Goal: Information Seeking & Learning: Learn about a topic

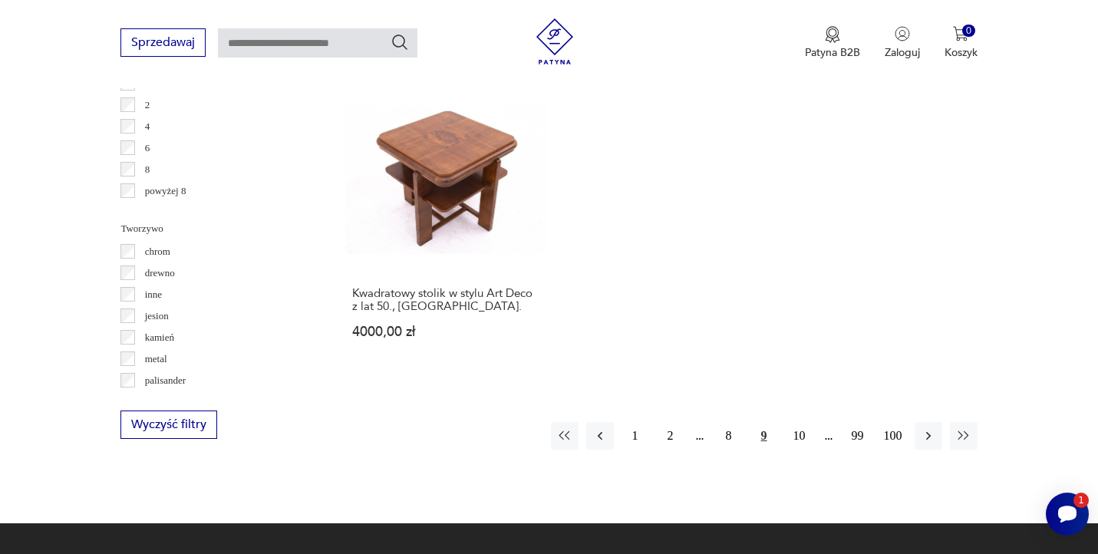
scroll to position [2294, 0]
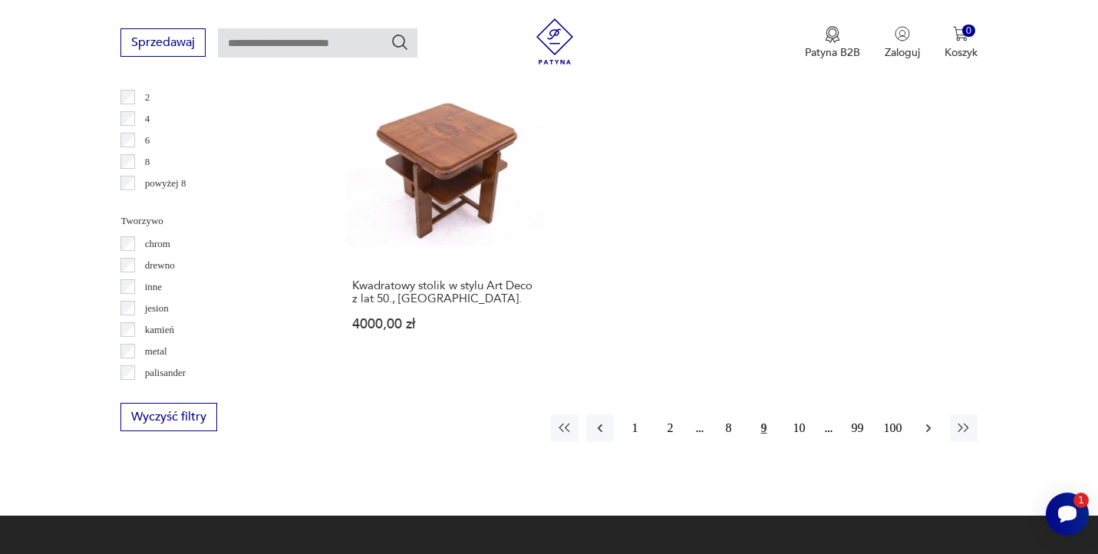
click at [934, 420] on icon "button" at bounding box center [927, 427] width 15 height 15
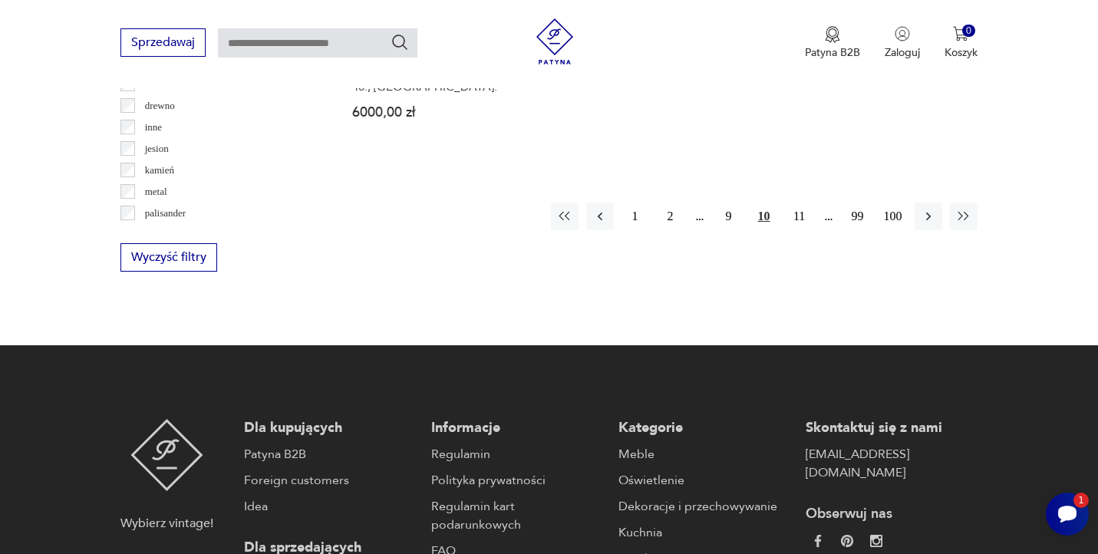
scroll to position [2454, 0]
click at [927, 208] on icon "button" at bounding box center [927, 215] width 15 height 15
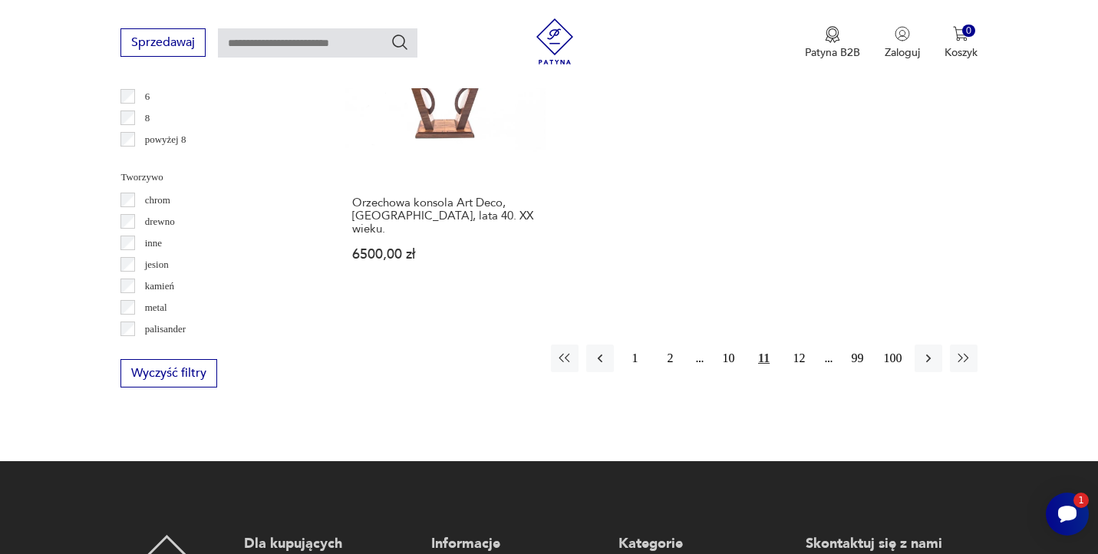
scroll to position [2330, 0]
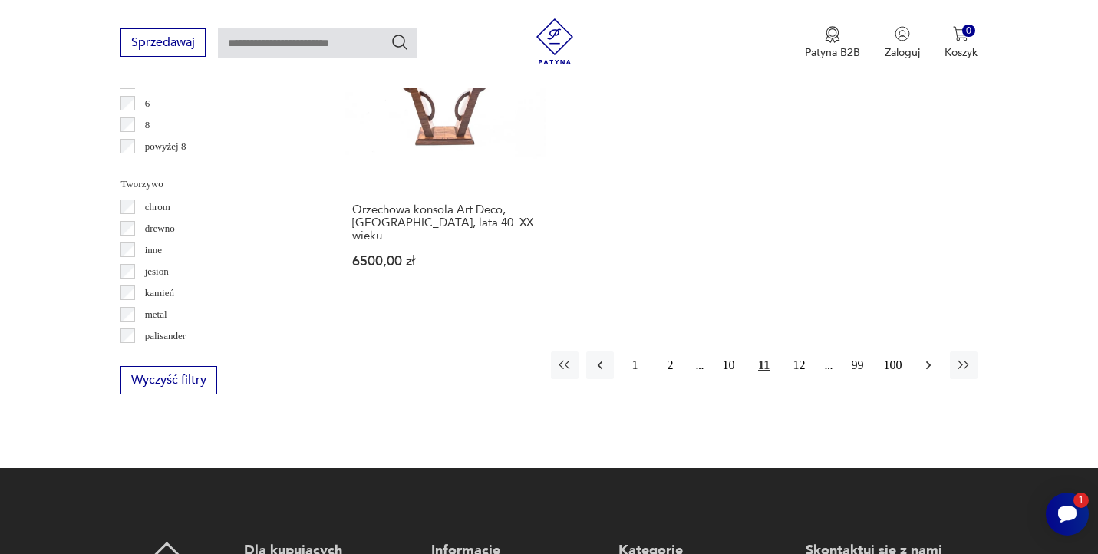
click at [925, 357] on icon "button" at bounding box center [927, 364] width 15 height 15
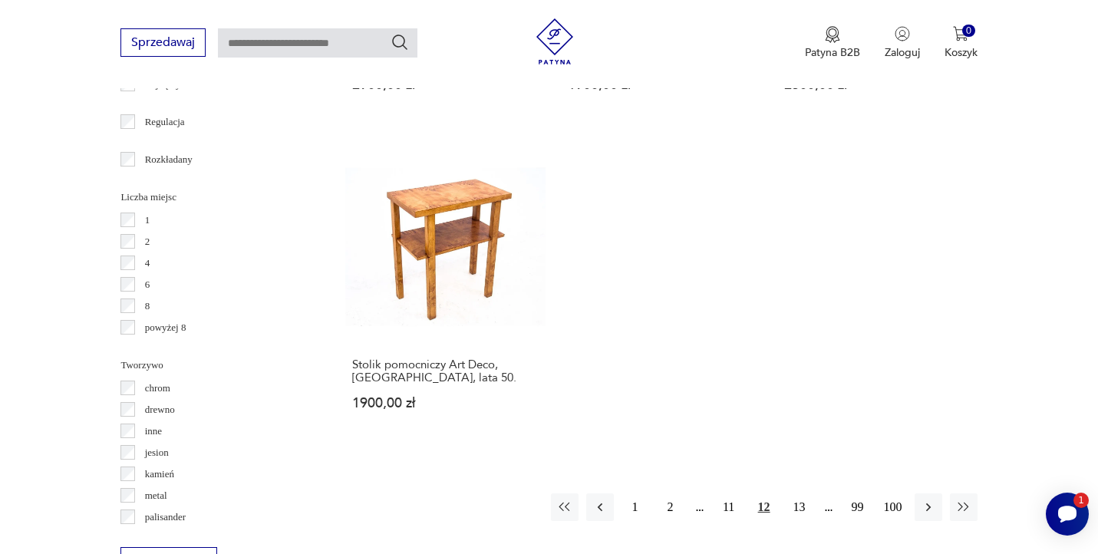
scroll to position [2205, 0]
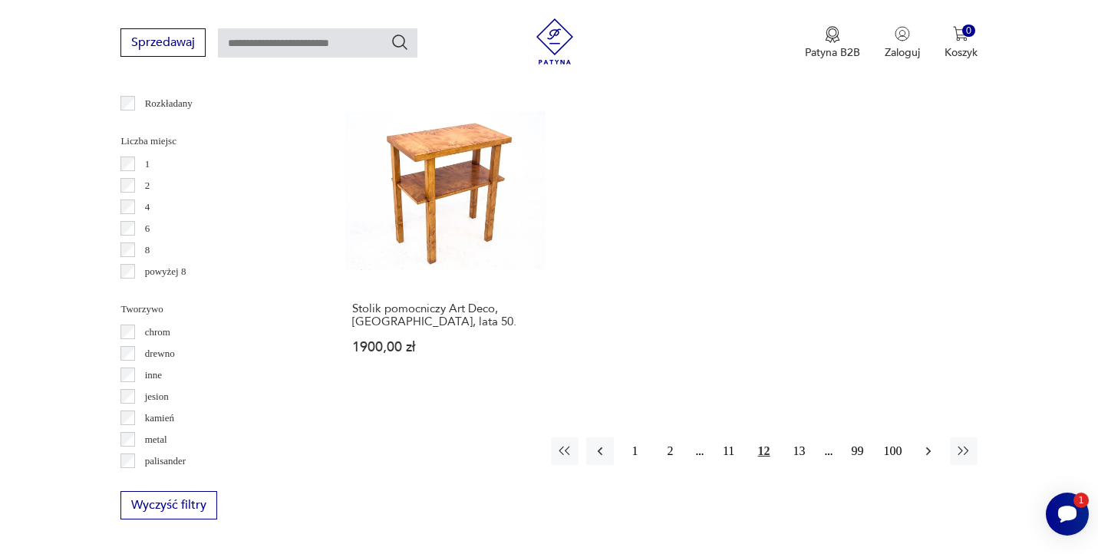
click at [930, 443] on icon "button" at bounding box center [927, 450] width 15 height 15
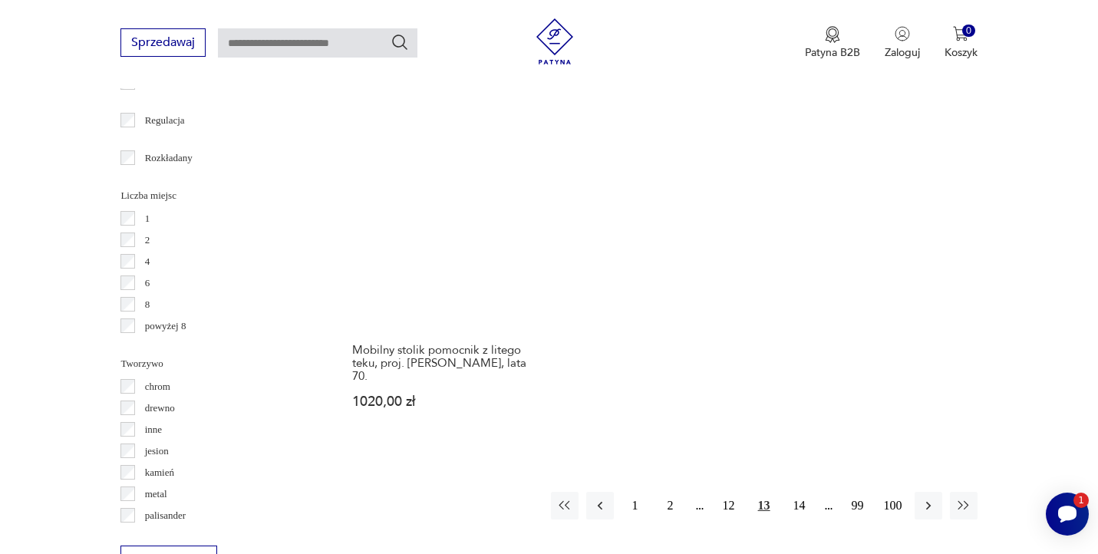
scroll to position [2152, 0]
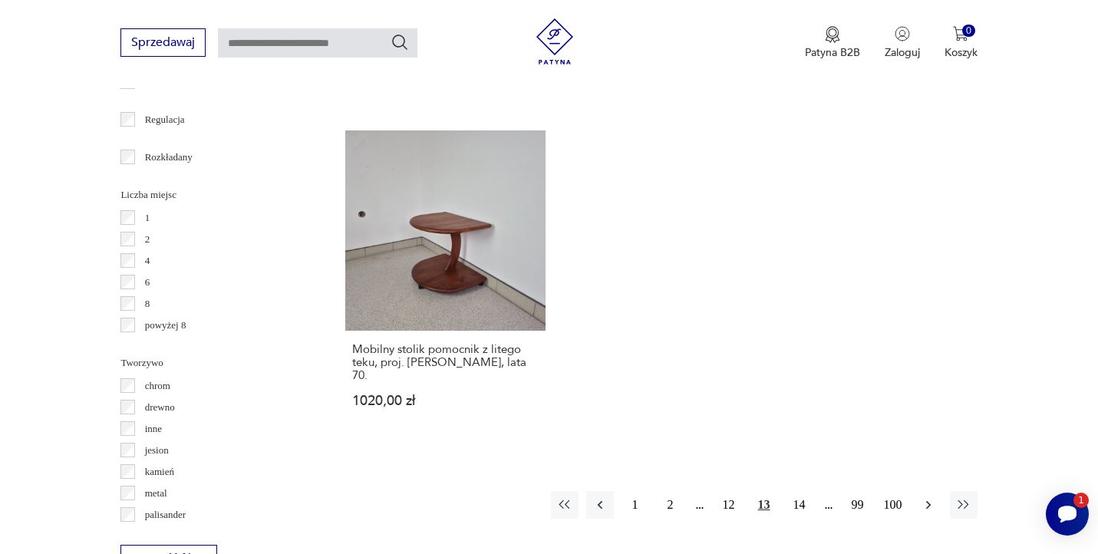
click at [934, 497] on icon "button" at bounding box center [927, 504] width 15 height 15
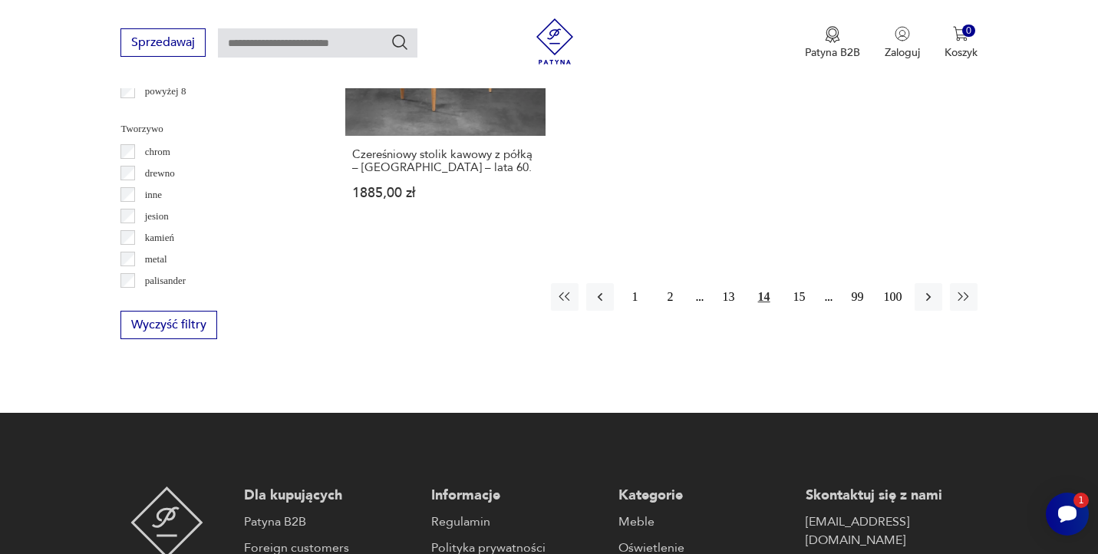
scroll to position [2387, 0]
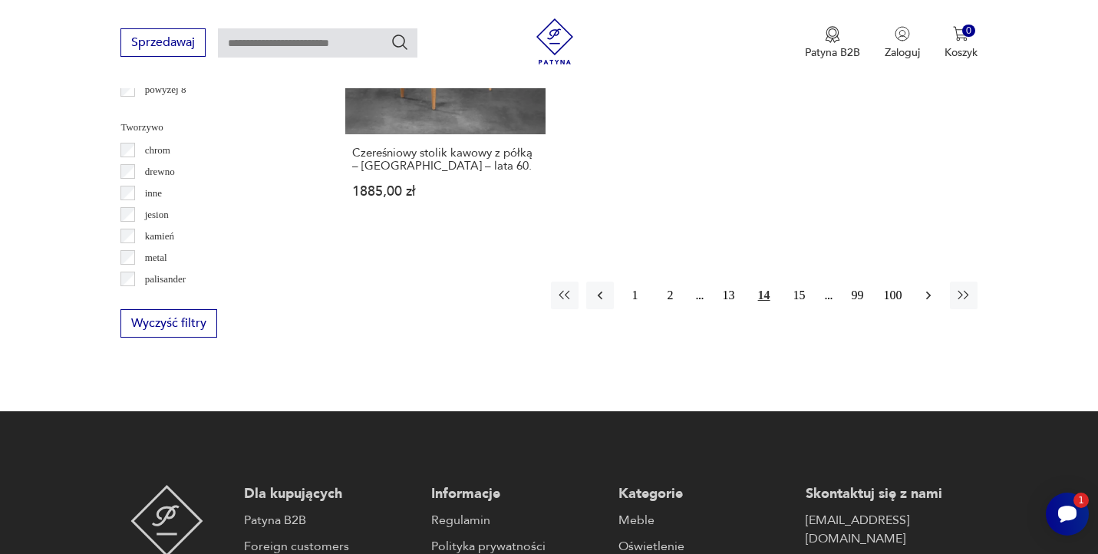
click at [928, 297] on icon "button" at bounding box center [927, 295] width 15 height 15
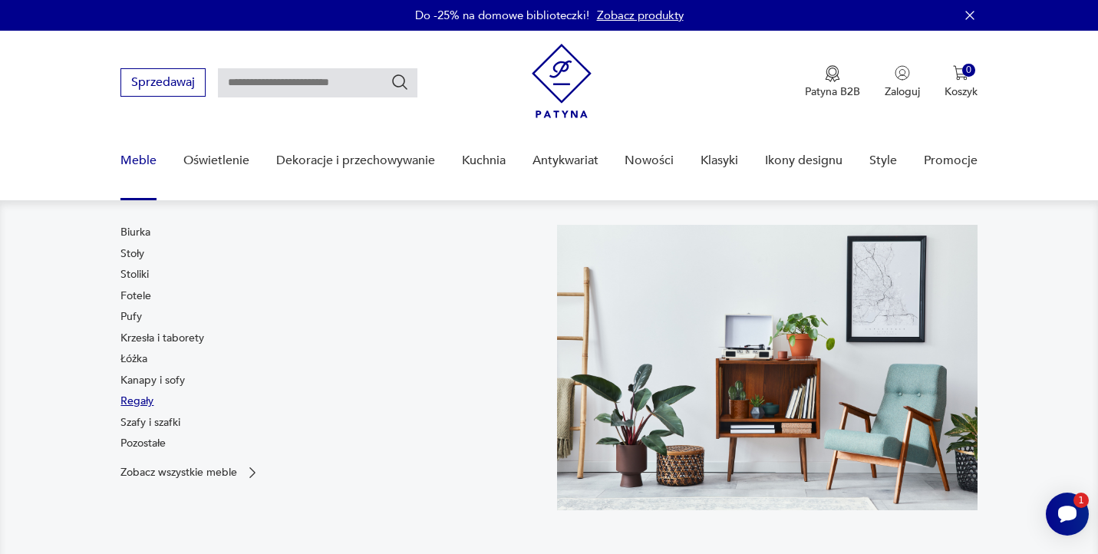
click at [139, 400] on link "Regały" at bounding box center [136, 401] width 33 height 15
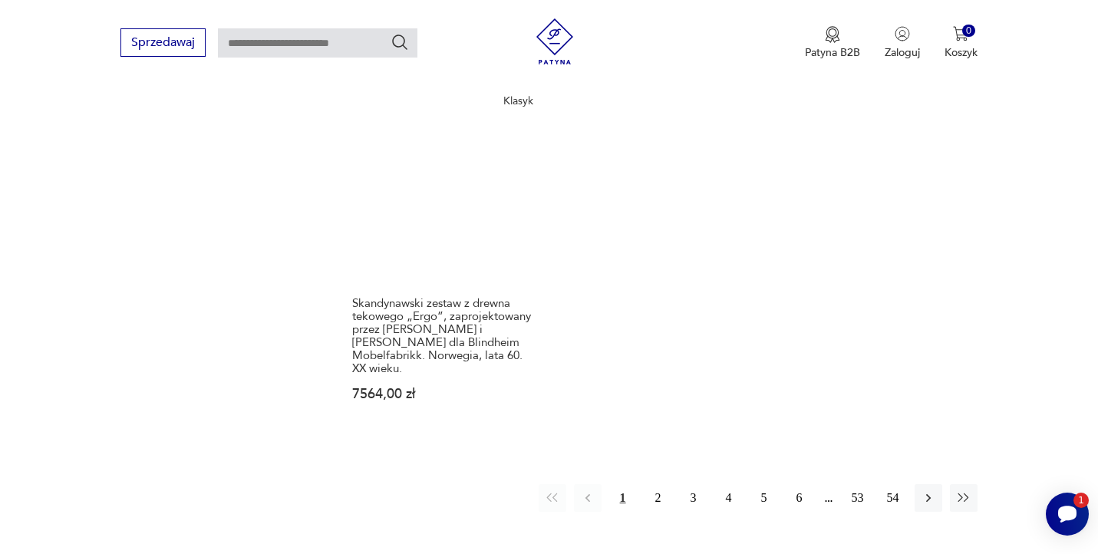
scroll to position [2333, 0]
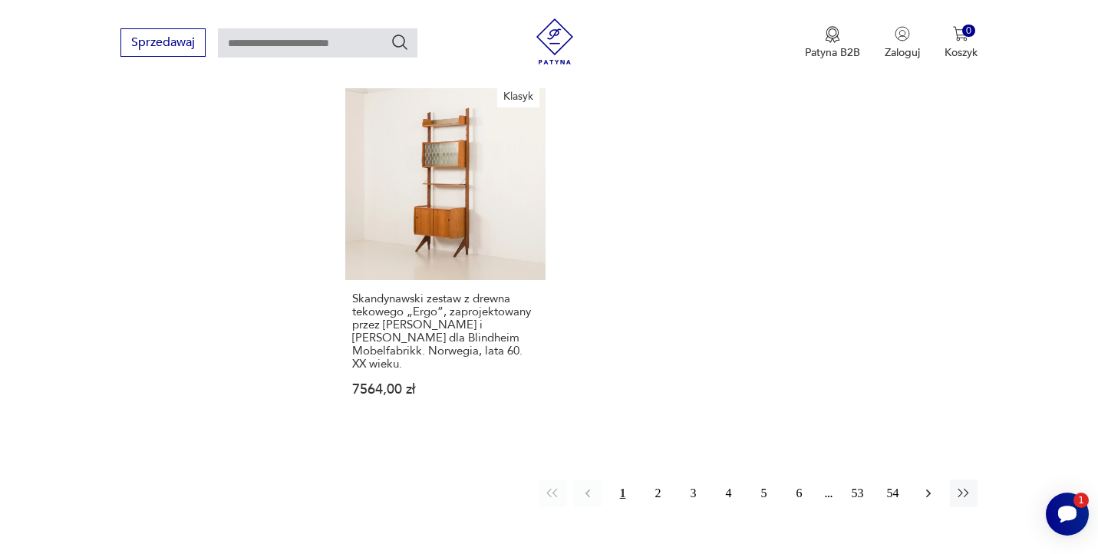
click at [925, 486] on icon "button" at bounding box center [927, 493] width 15 height 15
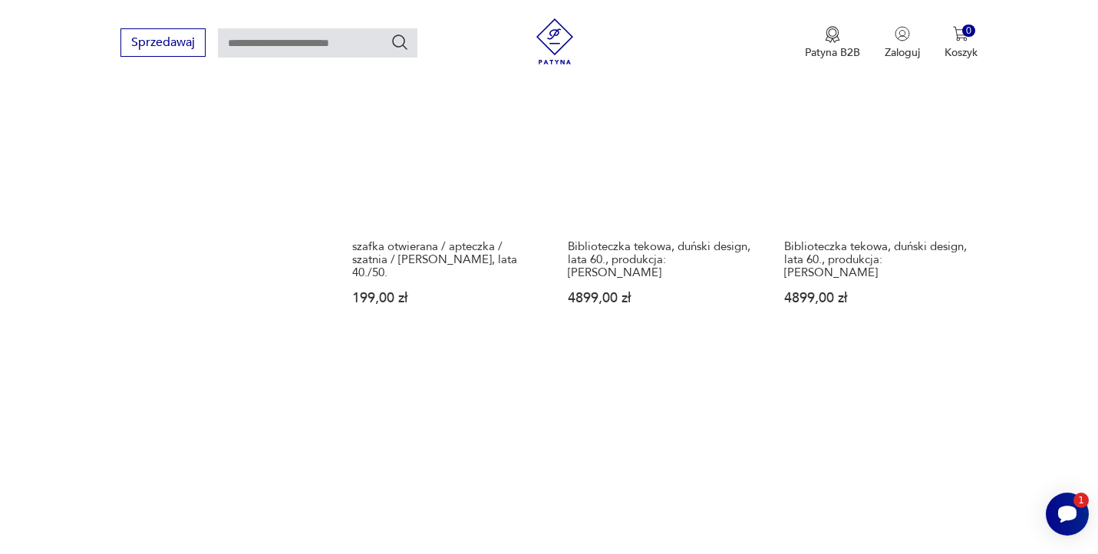
scroll to position [2432, 0]
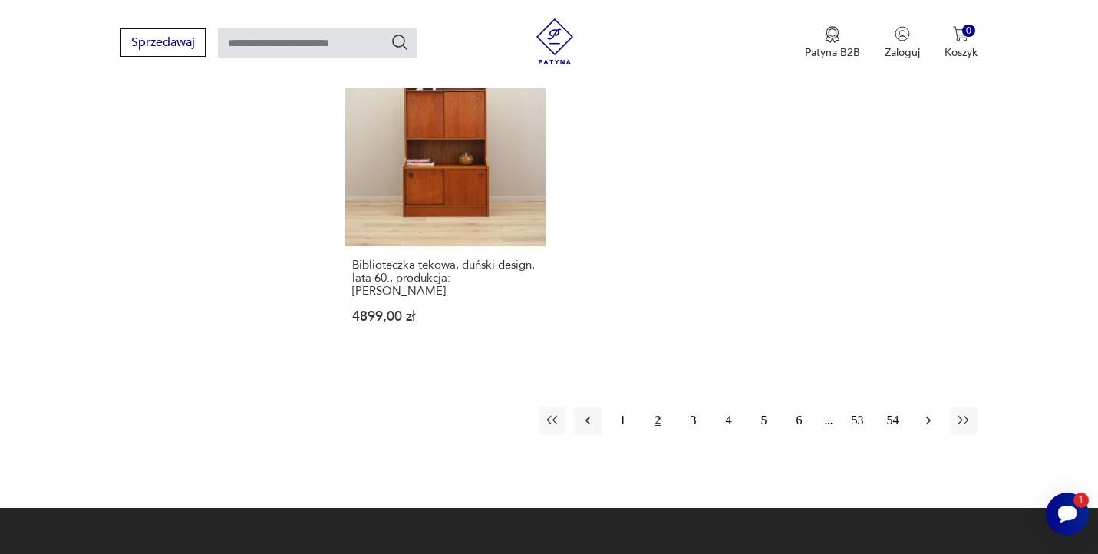
click at [926, 417] on icon "button" at bounding box center [927, 421] width 5 height 8
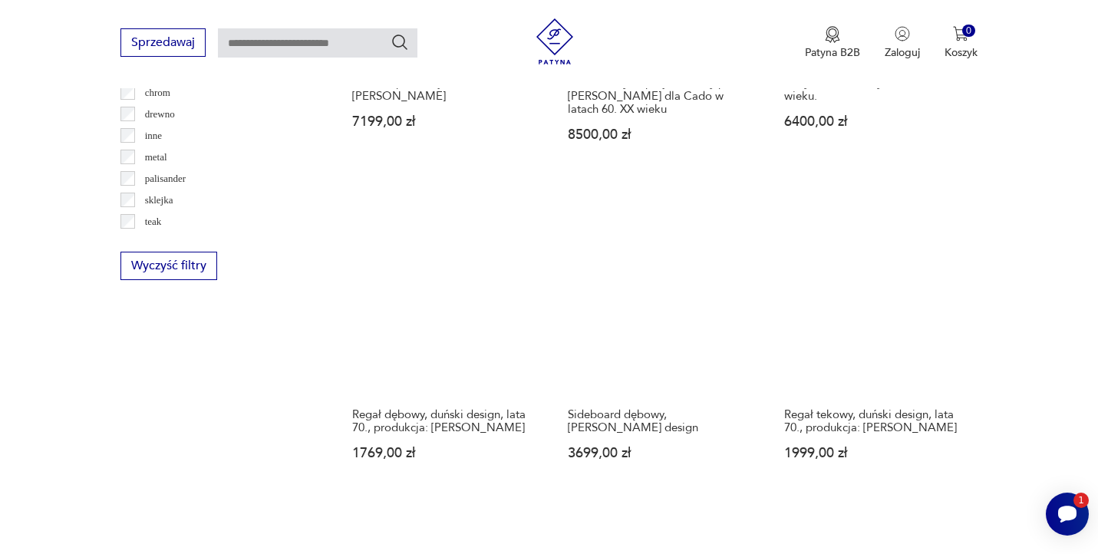
scroll to position [1874, 0]
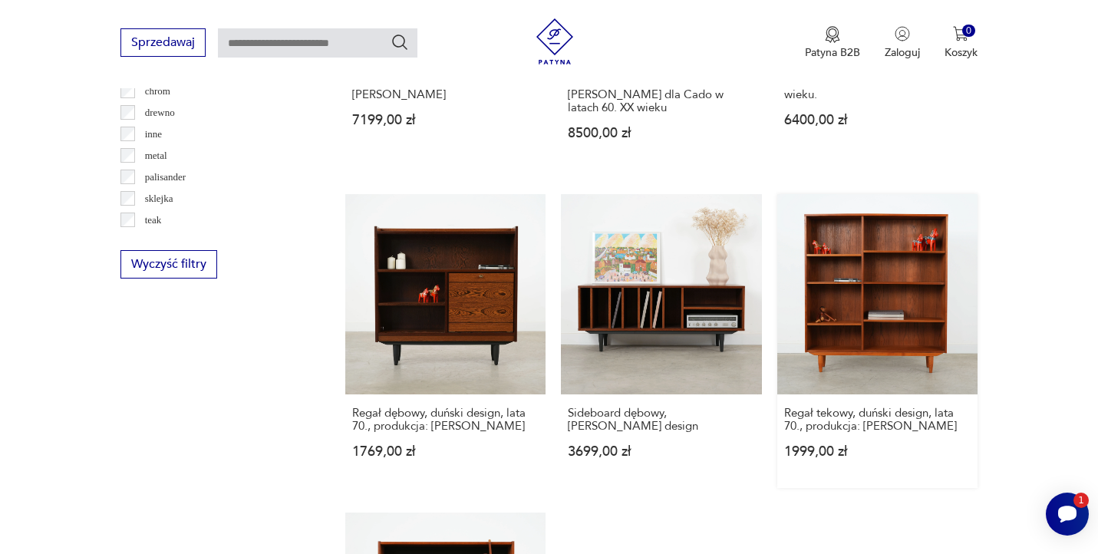
click at [875, 270] on link "Regał tekowy, duński design, lata 70., produkcja: [PERSON_NAME] 1999,00 zł" at bounding box center [877, 341] width 200 height 294
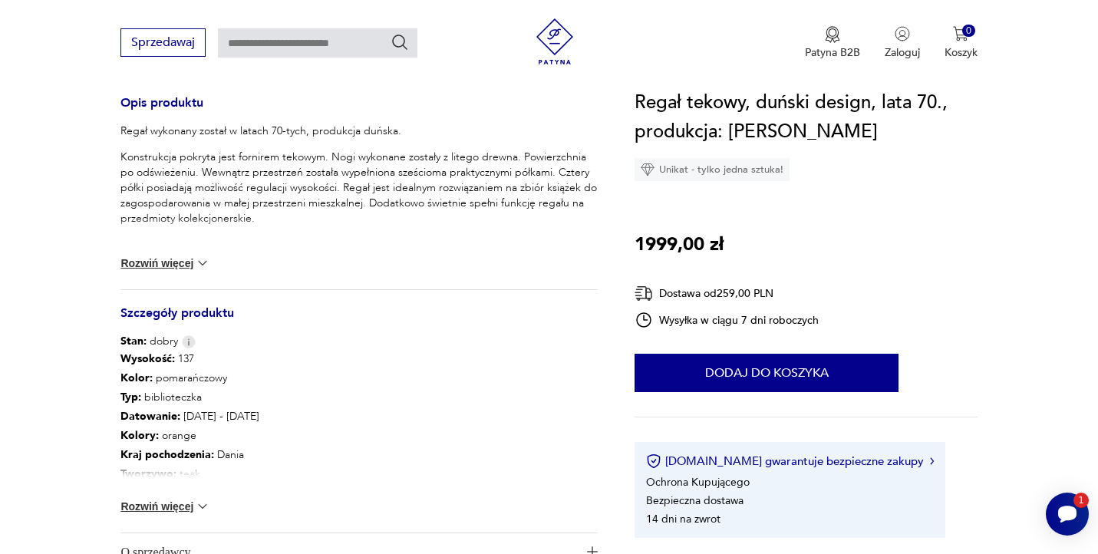
scroll to position [631, 0]
click at [175, 504] on button "Rozwiń więcej" at bounding box center [164, 505] width 89 height 15
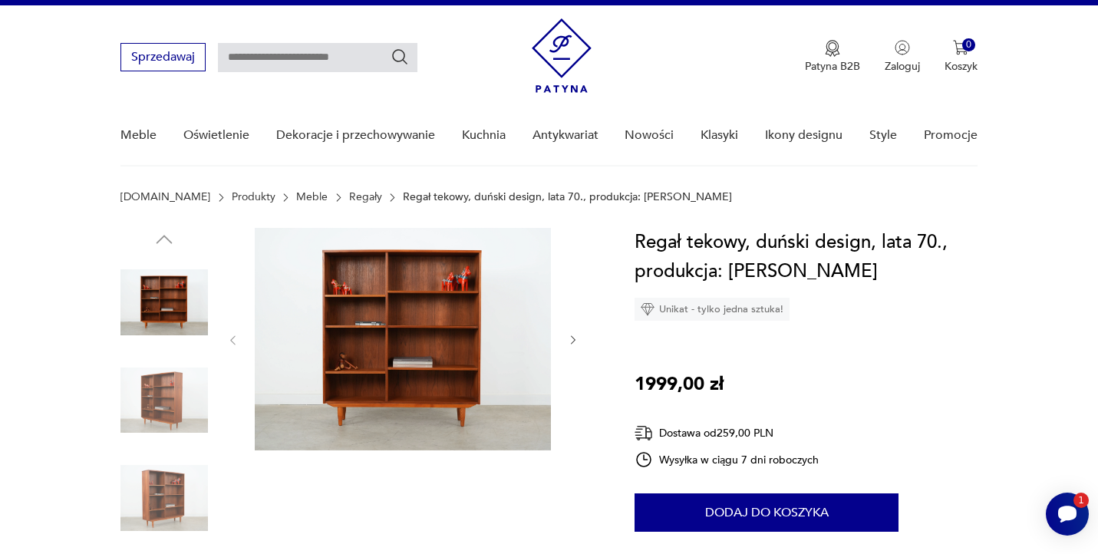
scroll to position [27, 0]
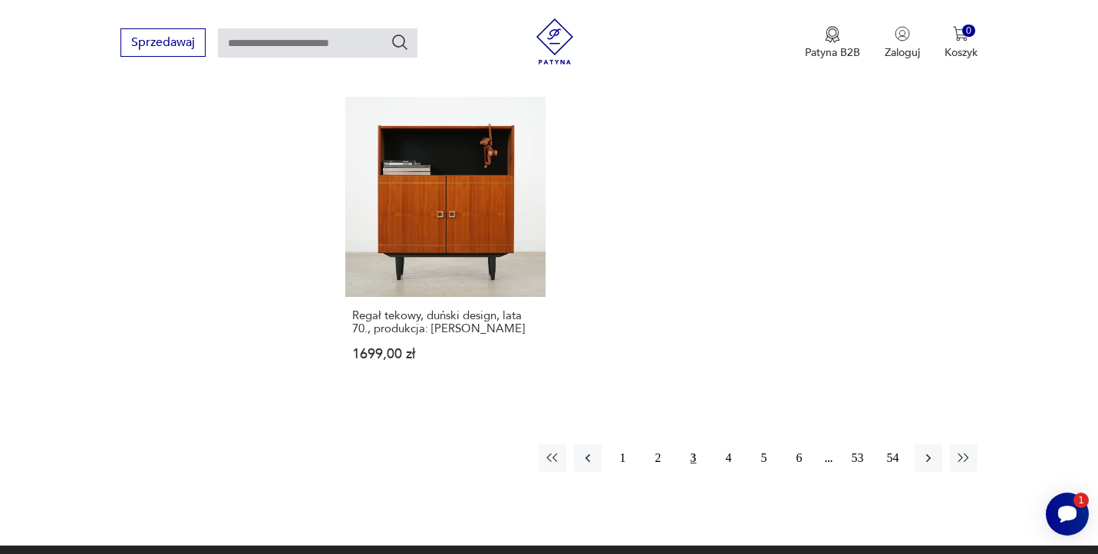
scroll to position [2294, 0]
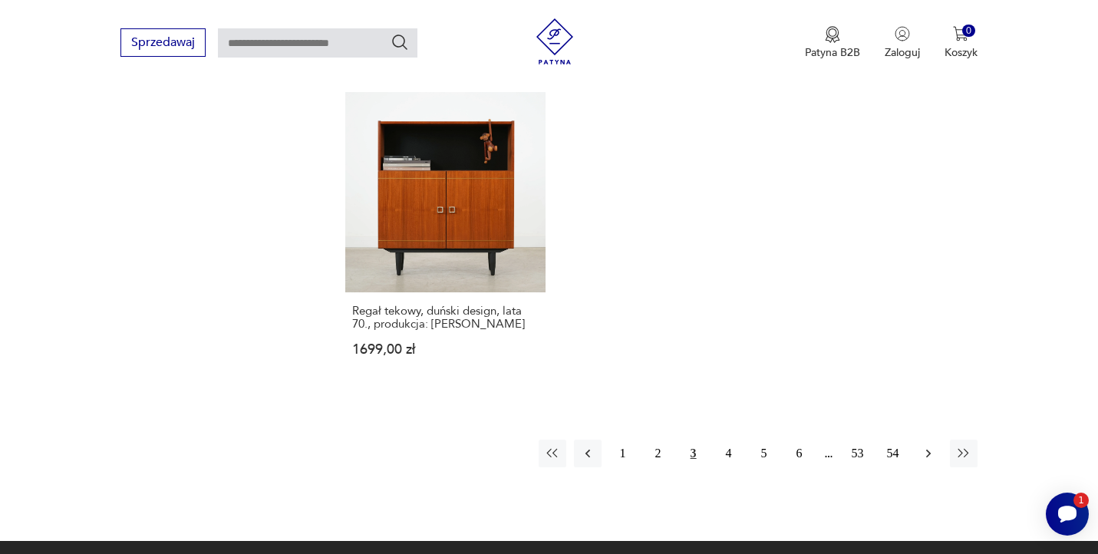
click at [930, 446] on icon "button" at bounding box center [927, 453] width 15 height 15
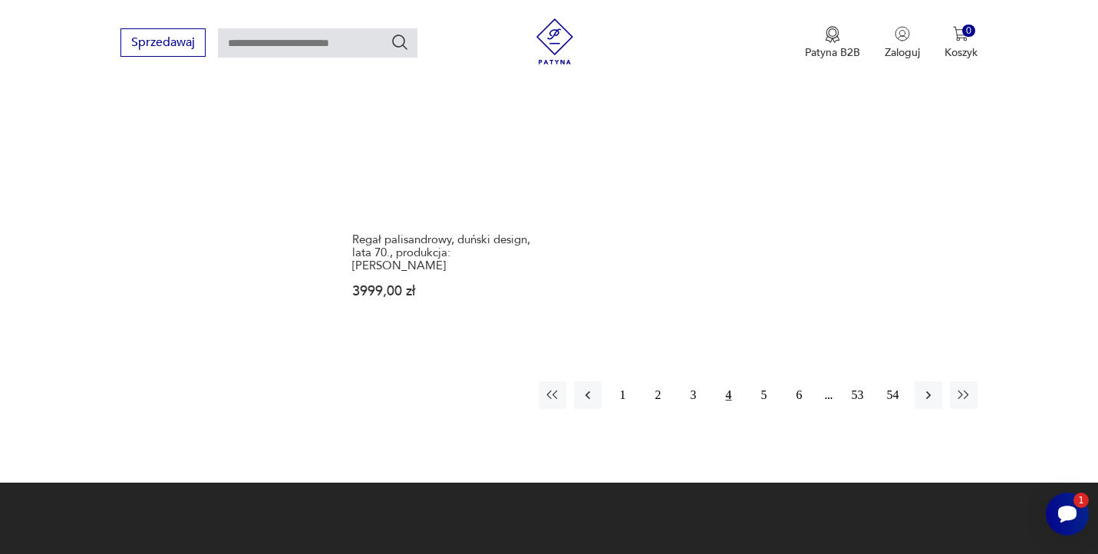
scroll to position [2354, 0]
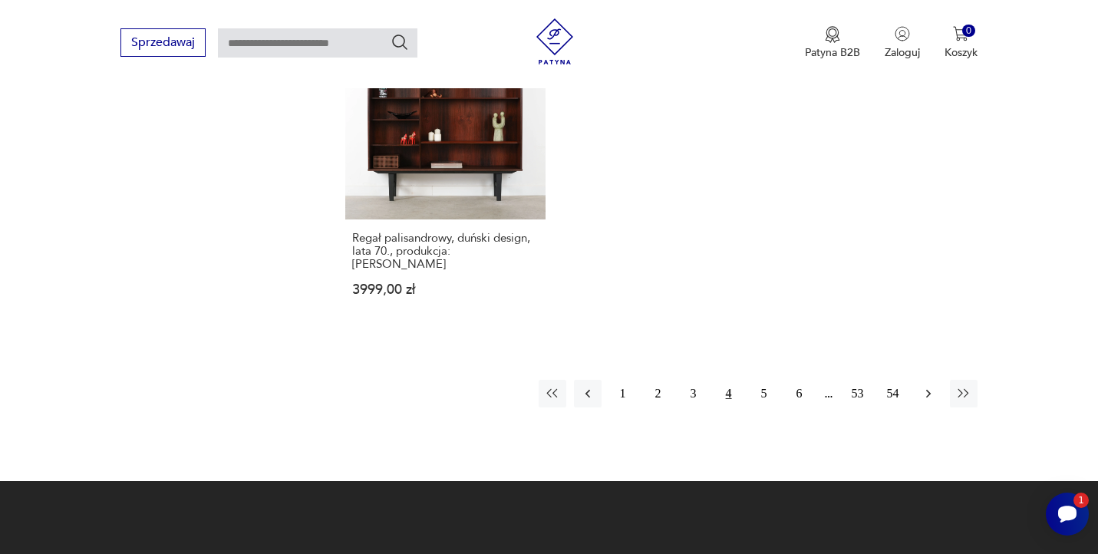
click at [929, 390] on icon "button" at bounding box center [927, 394] width 5 height 8
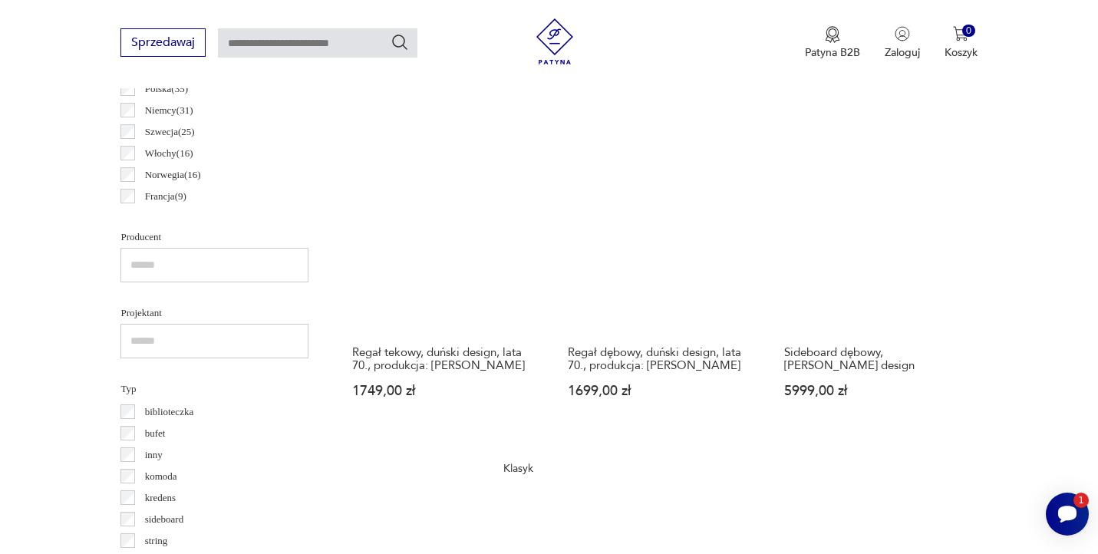
scroll to position [889, 0]
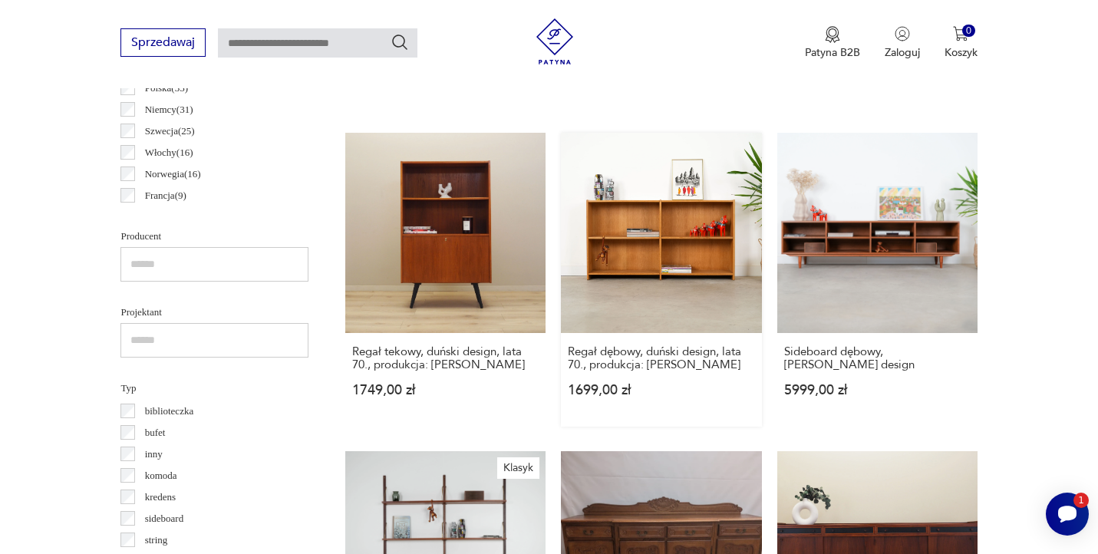
click at [683, 181] on link "Regał dębowy, duński design, lata 70., produkcja: [PERSON_NAME] 1699,00 zł" at bounding box center [661, 280] width 200 height 294
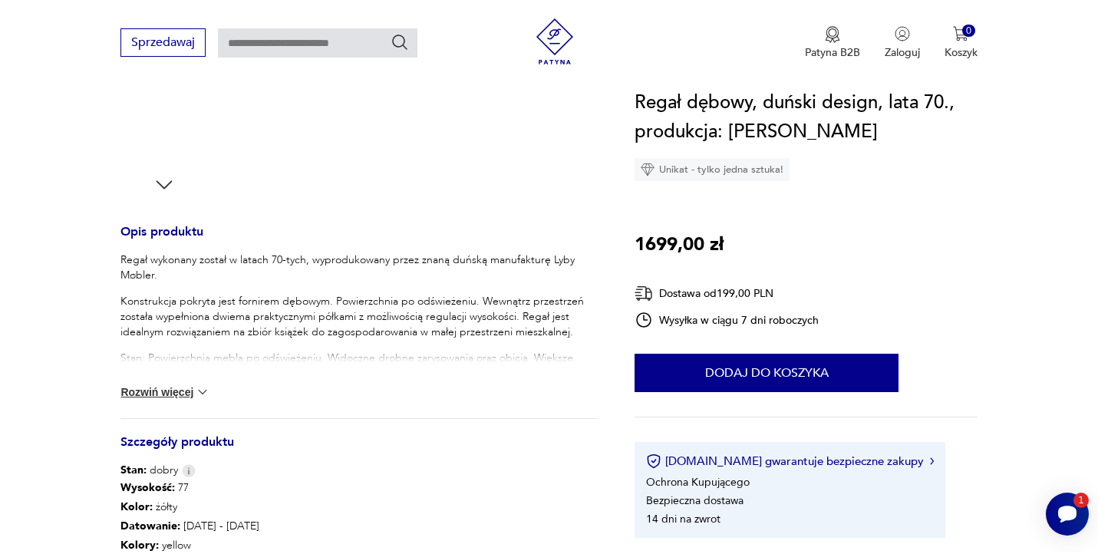
scroll to position [618, 0]
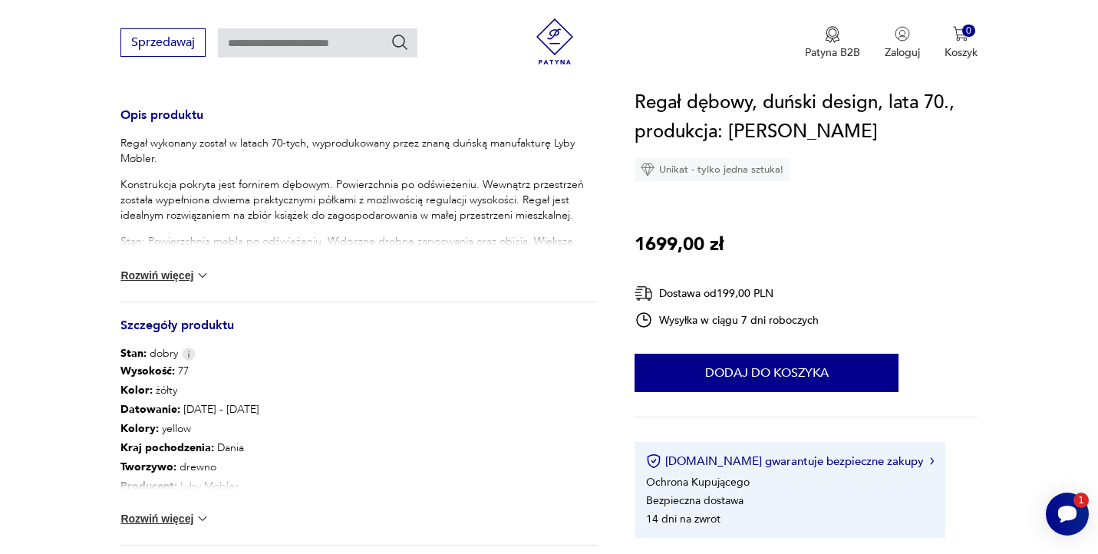
click at [196, 513] on img at bounding box center [202, 518] width 15 height 15
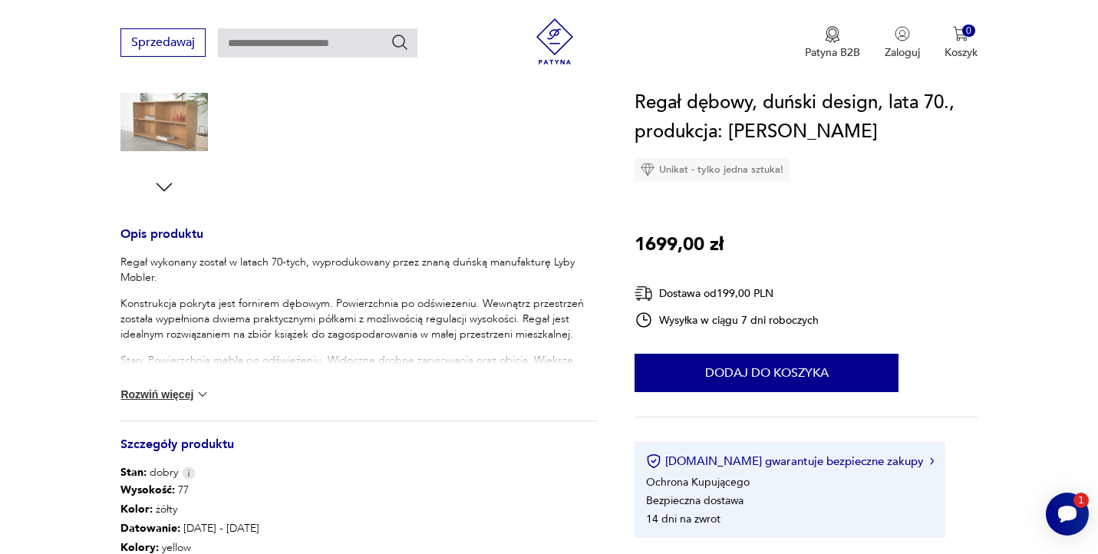
scroll to position [0, 0]
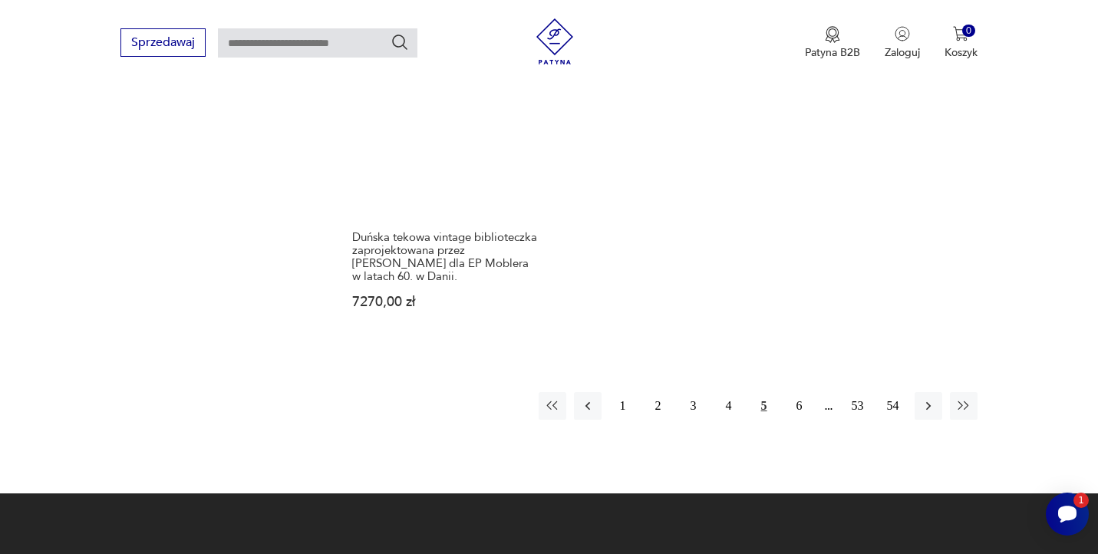
scroll to position [2352, 0]
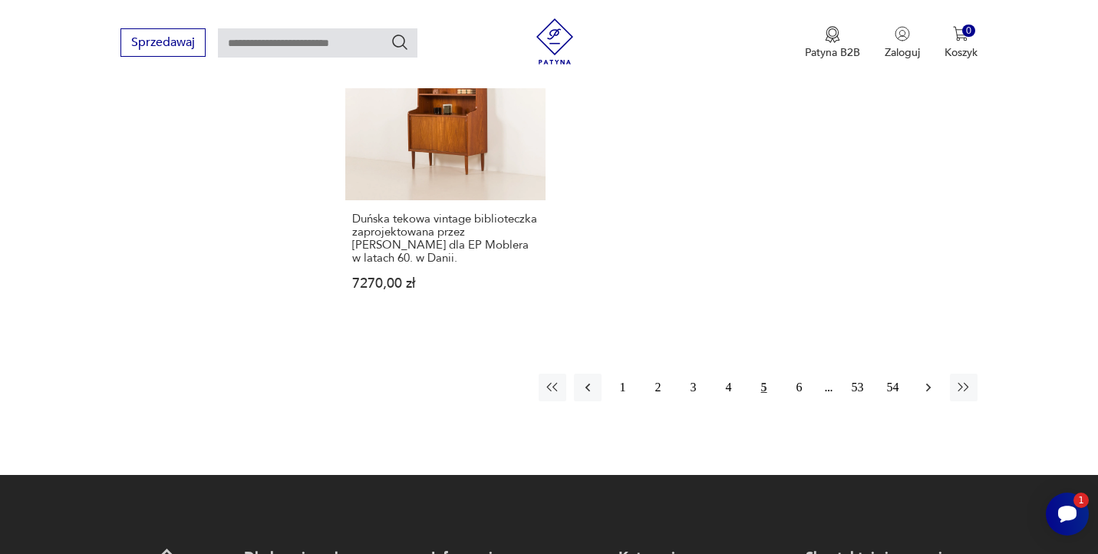
click at [933, 380] on icon "button" at bounding box center [927, 387] width 15 height 15
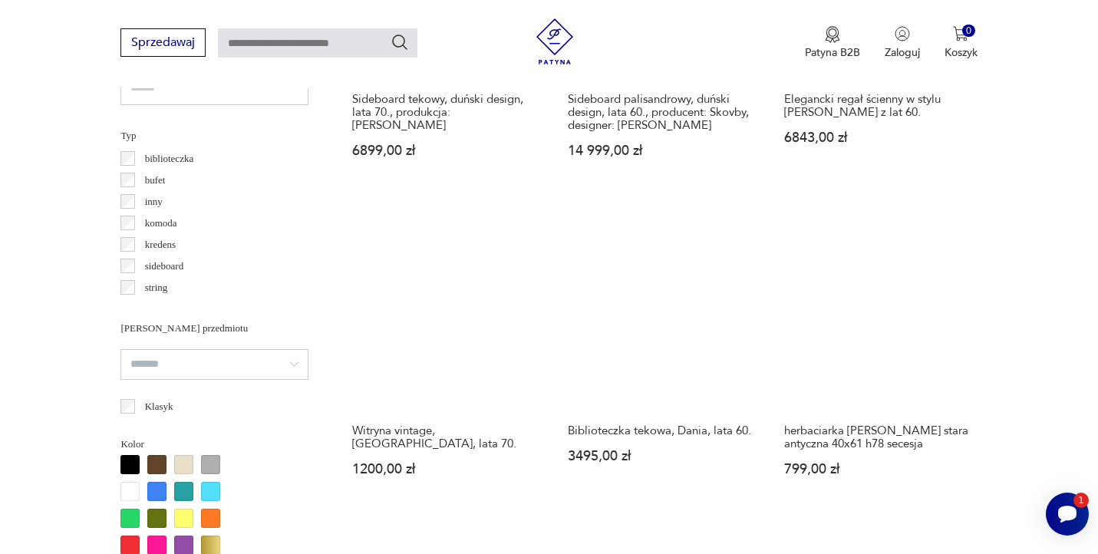
scroll to position [1144, 0]
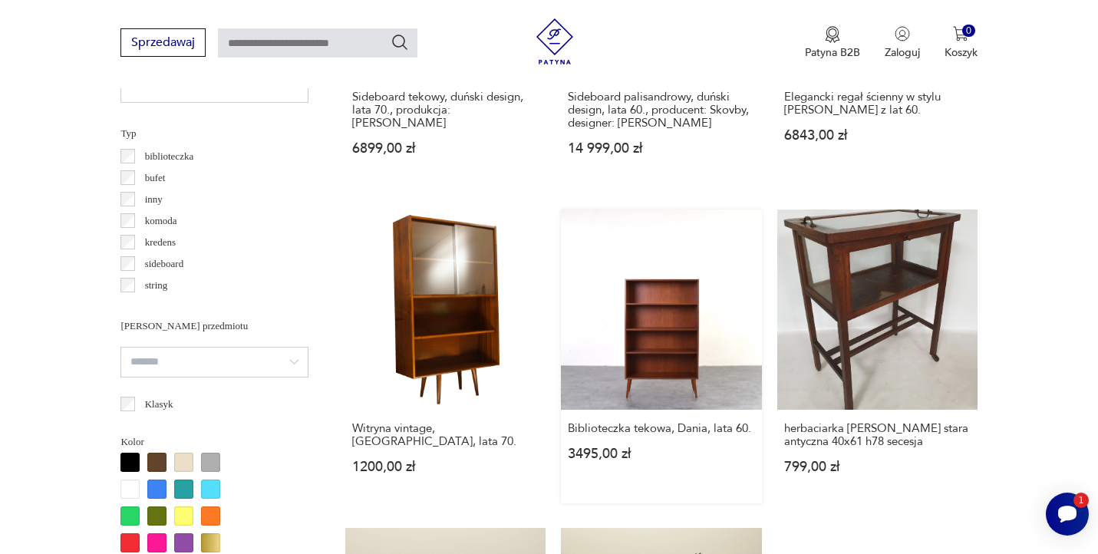
click at [678, 291] on link "Biblioteczka tekowa, Dania, lata 60. 3495,00 zł" at bounding box center [661, 356] width 200 height 294
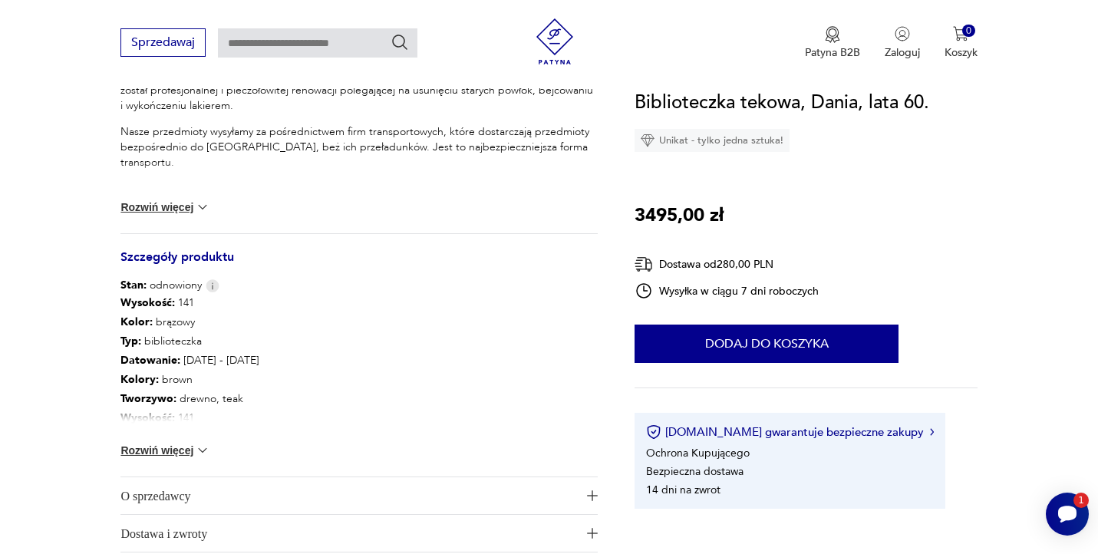
scroll to position [687, 0]
click at [174, 446] on button "Rozwiń więcej" at bounding box center [164, 449] width 89 height 15
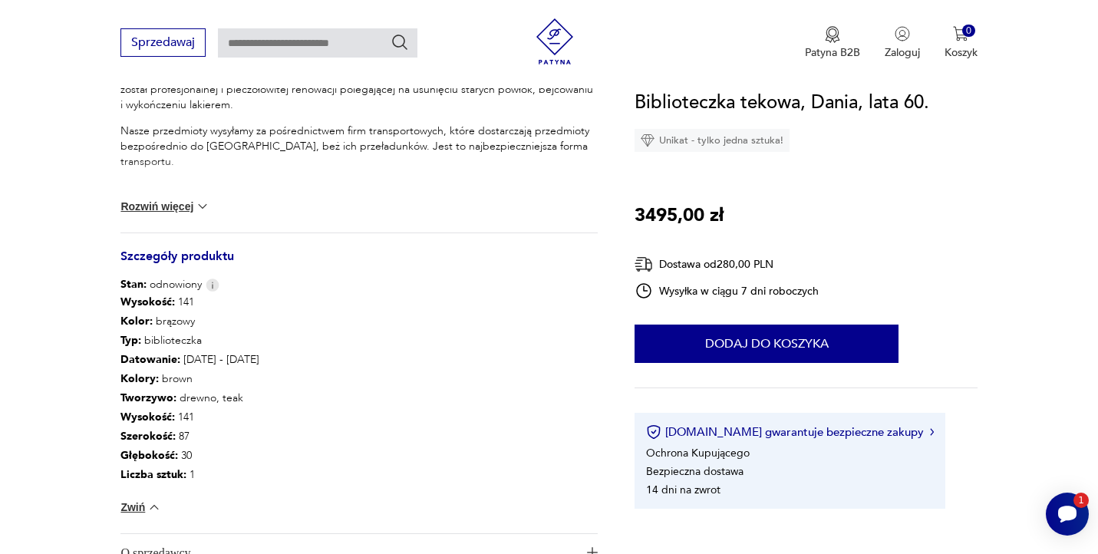
scroll to position [704, 0]
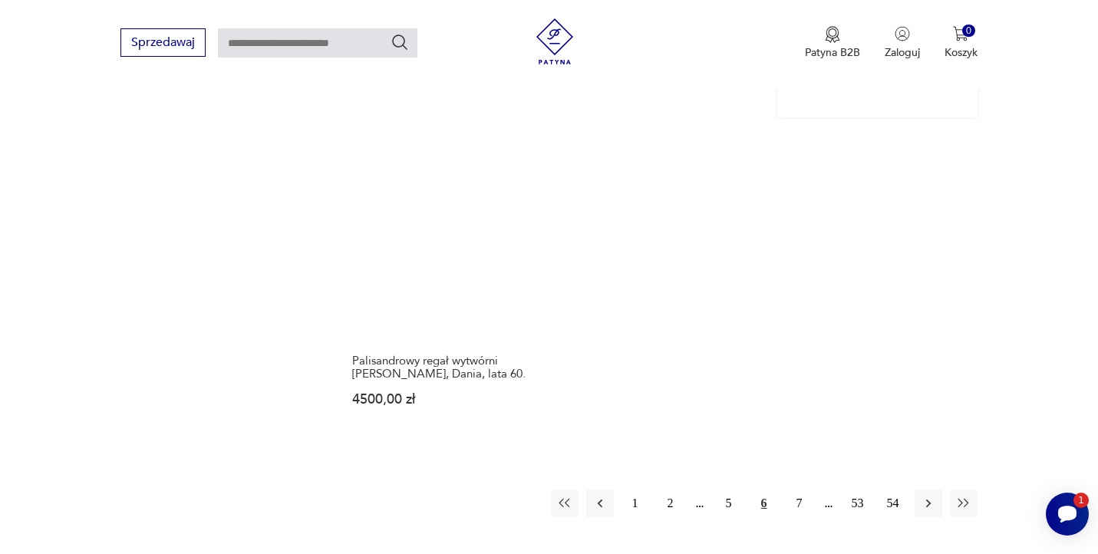
scroll to position [2180, 0]
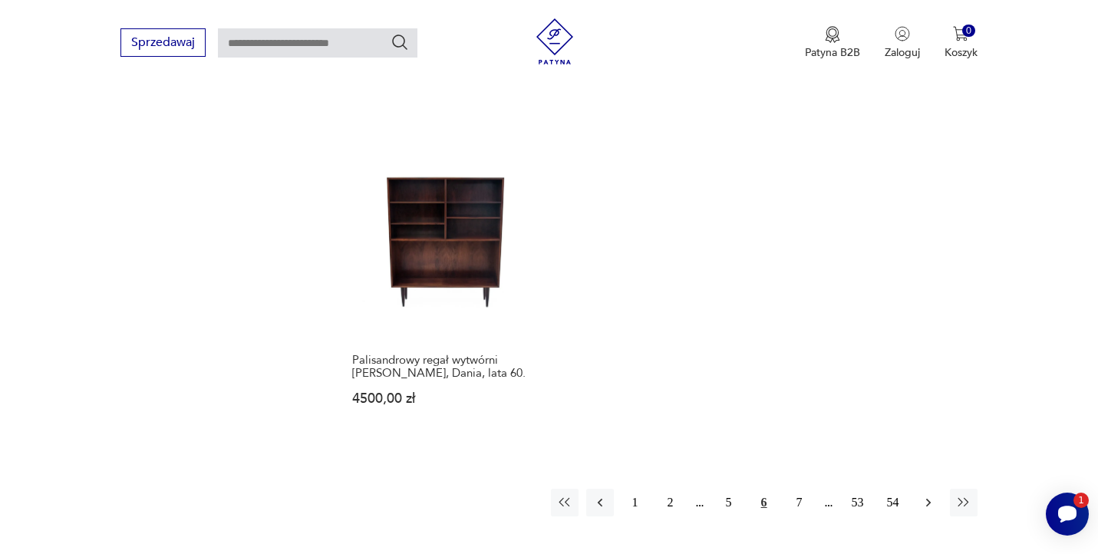
click at [927, 495] on icon "button" at bounding box center [927, 502] width 15 height 15
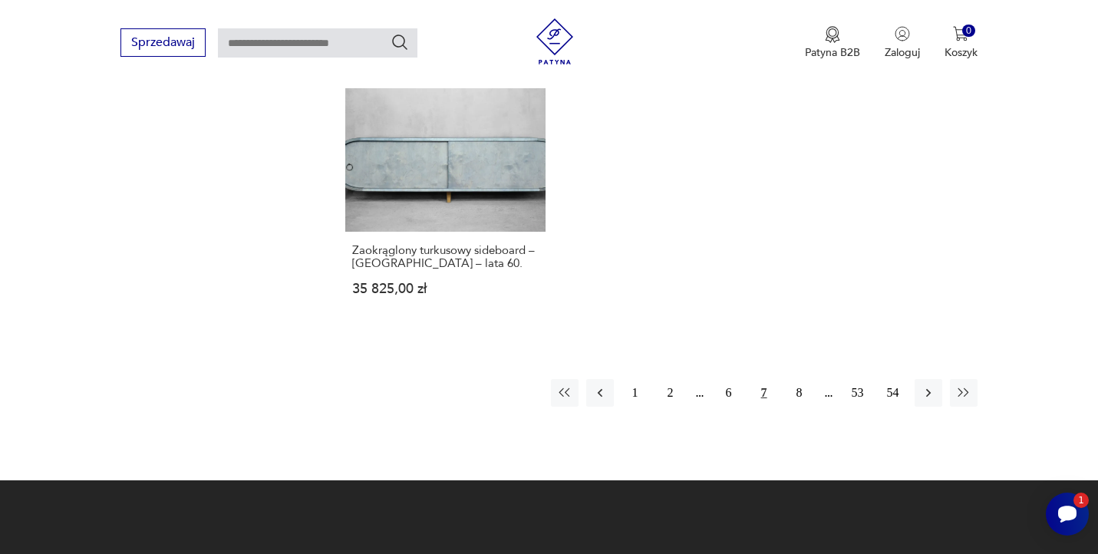
scroll to position [2333, 0]
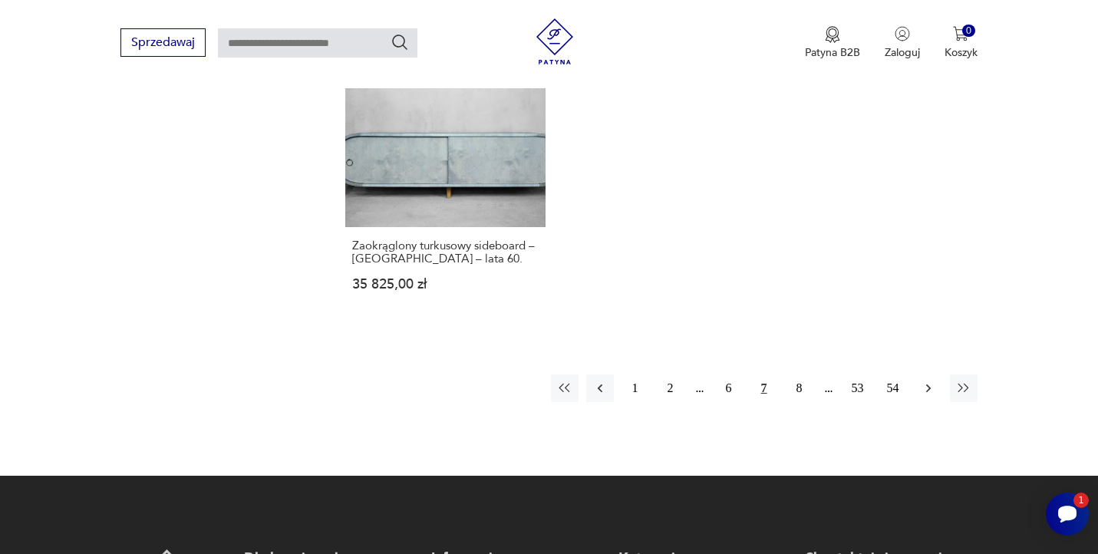
click at [932, 380] on icon "button" at bounding box center [927, 387] width 15 height 15
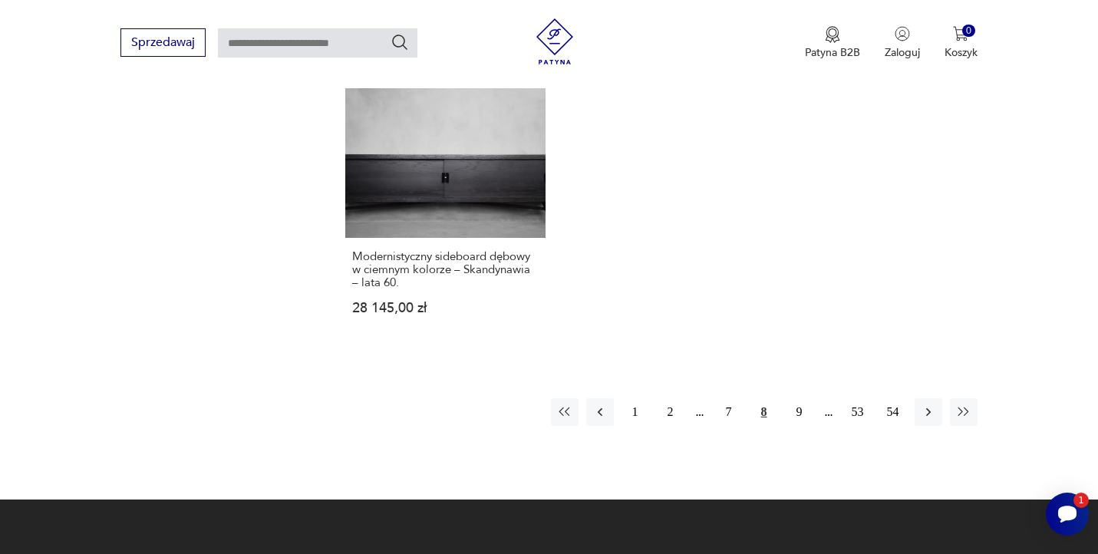
scroll to position [2353, 0]
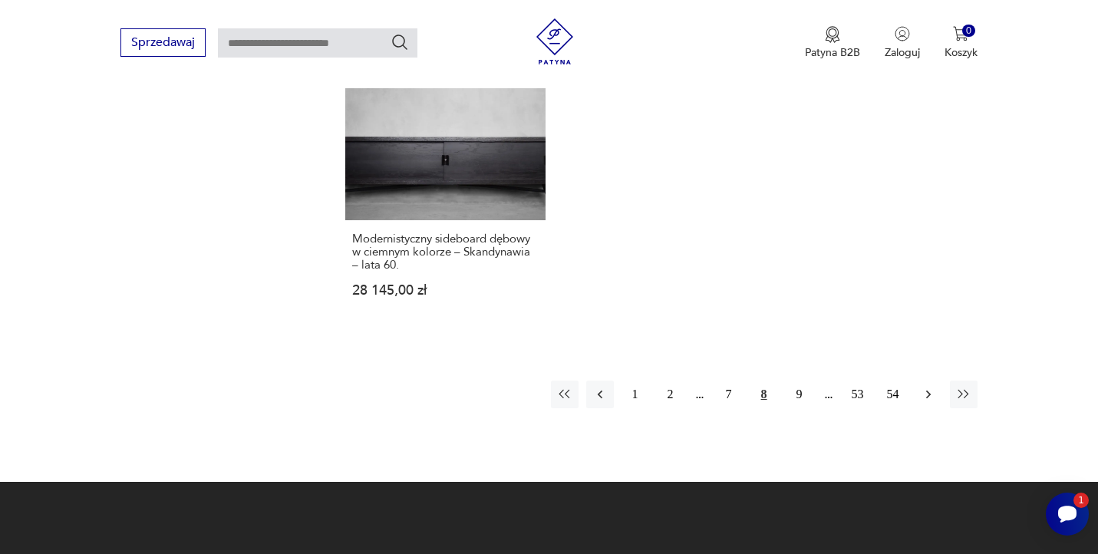
click at [931, 387] on icon "button" at bounding box center [927, 394] width 15 height 15
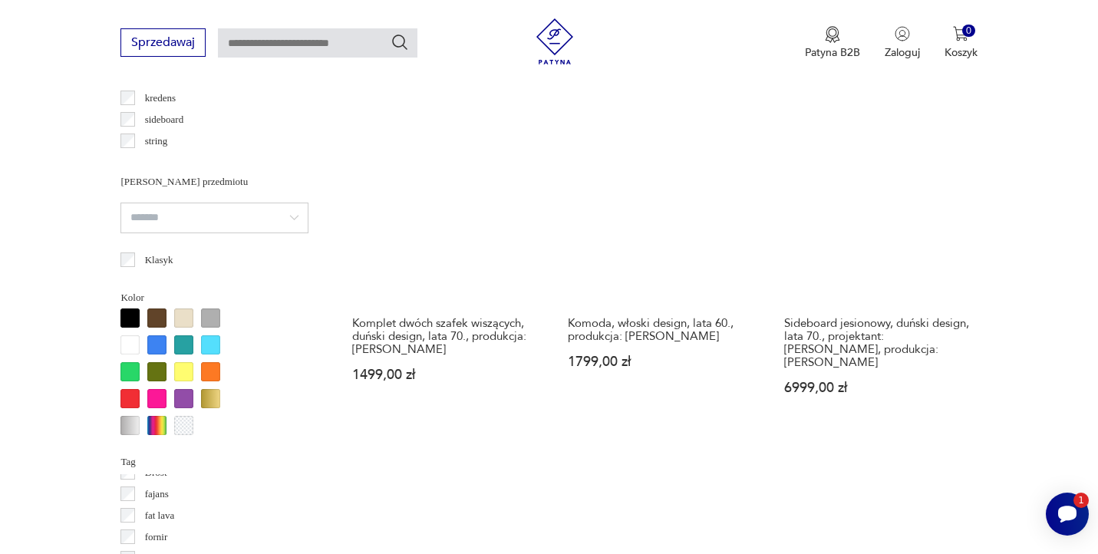
scroll to position [1275, 0]
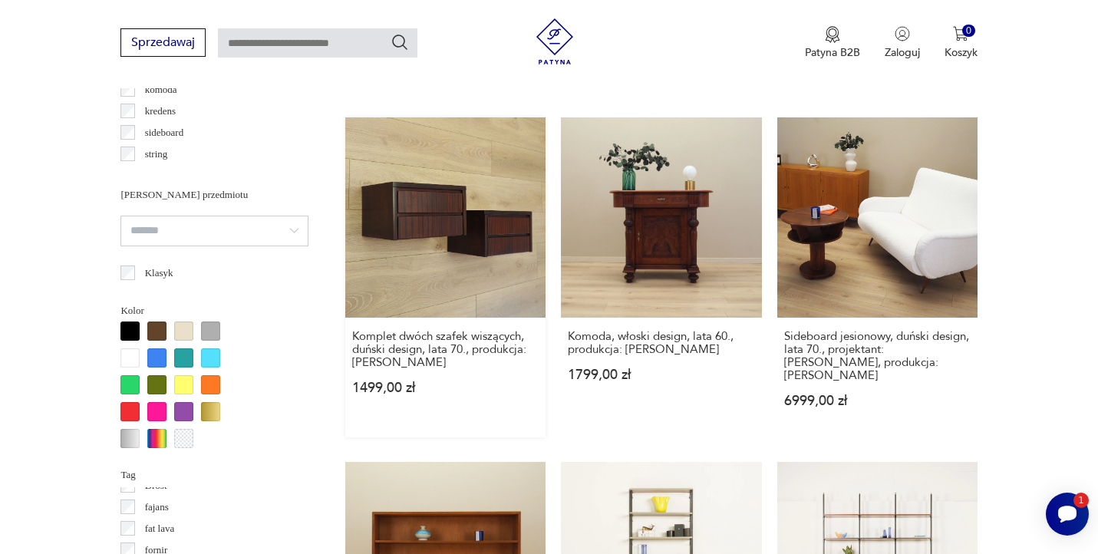
click at [500, 183] on link "Komplet dwóch szafek wiszących, duński design, lata 70., produkcja: [PERSON_NAM…" at bounding box center [445, 277] width 200 height 320
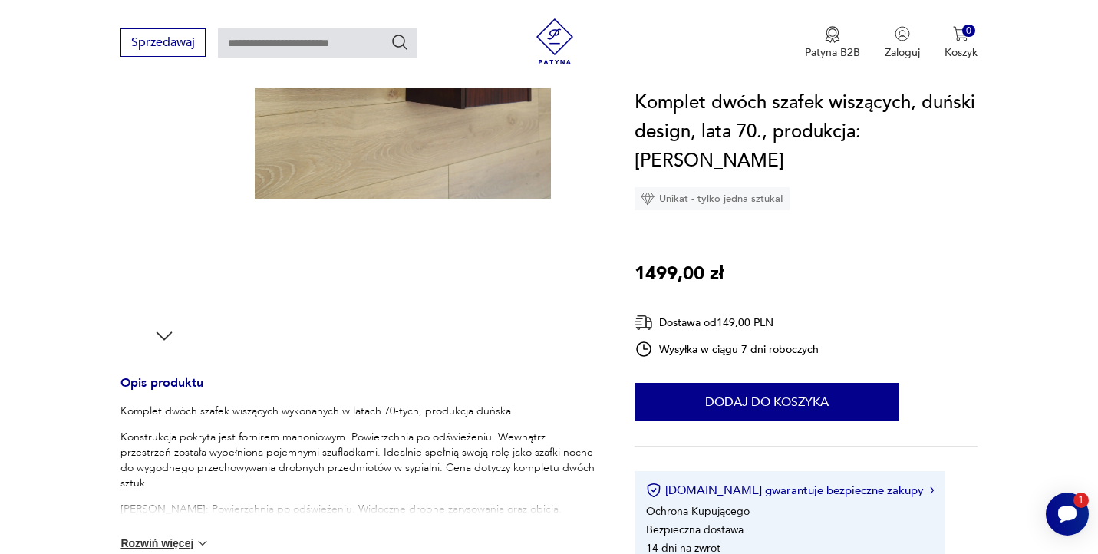
scroll to position [357, 0]
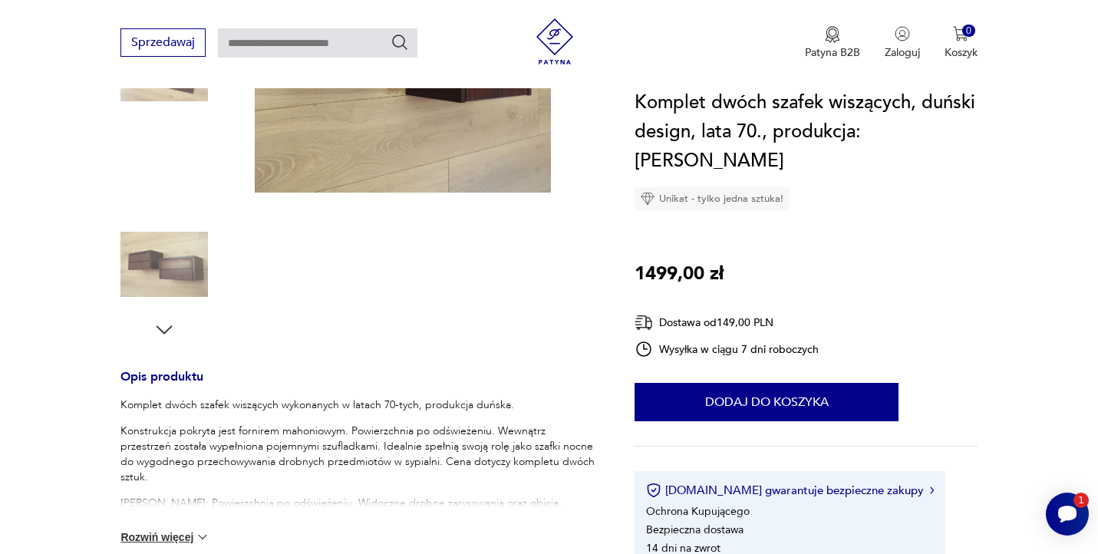
click at [528, 282] on div at bounding box center [402, 118] width 353 height 445
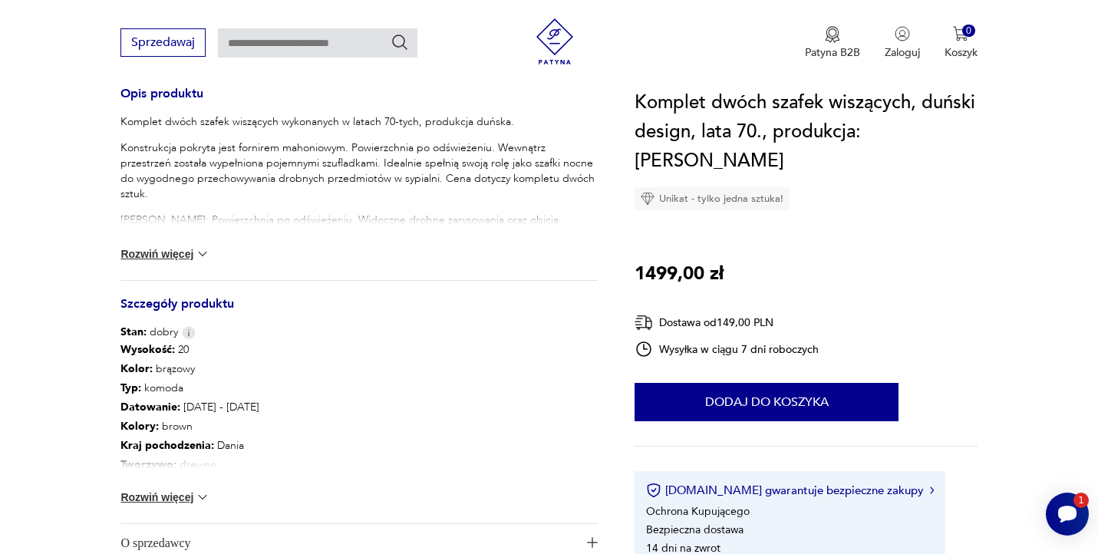
scroll to position [647, 0]
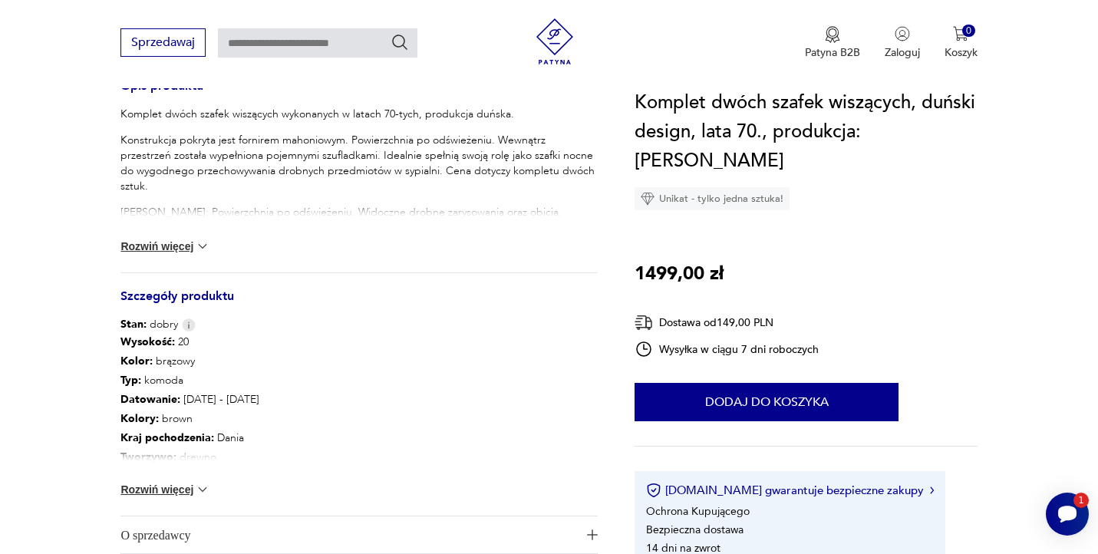
click at [186, 489] on button "Rozwiń więcej" at bounding box center [164, 489] width 89 height 15
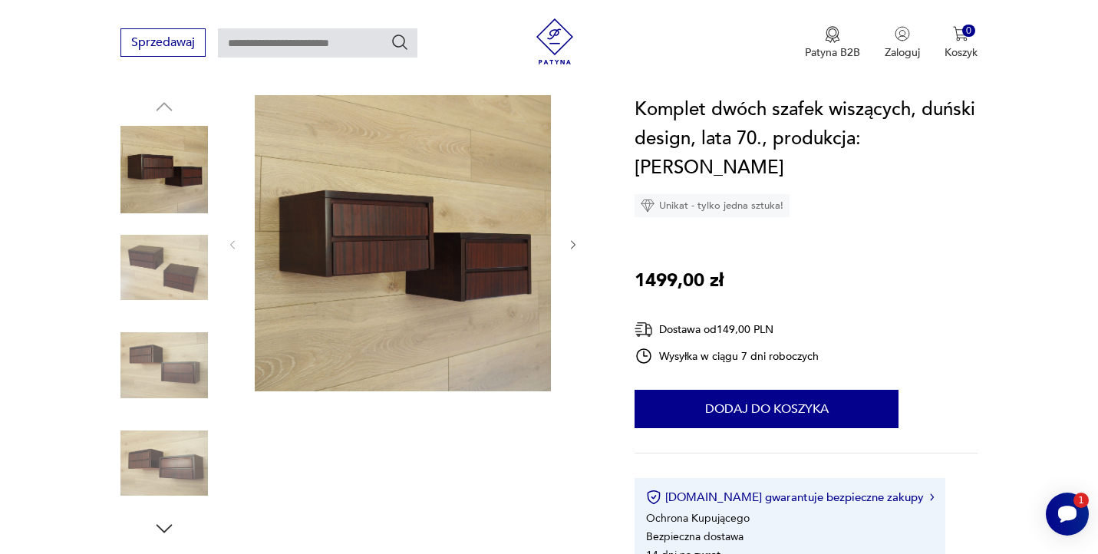
scroll to position [157, 0]
click at [186, 173] on img at bounding box center [163, 170] width 87 height 87
click at [368, 209] on img at bounding box center [403, 244] width 296 height 296
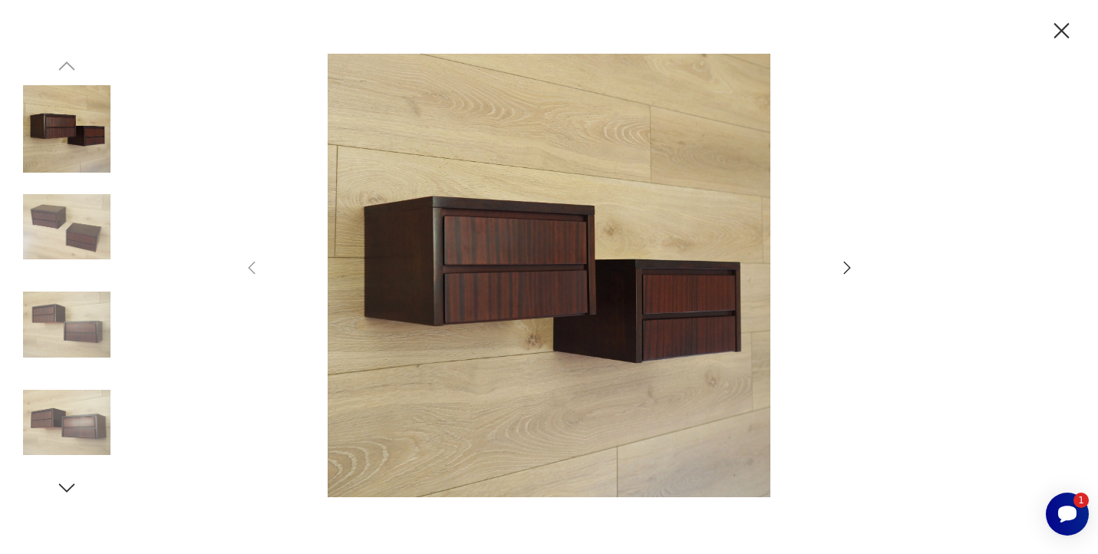
click at [847, 269] on icon "button" at bounding box center [846, 268] width 7 height 12
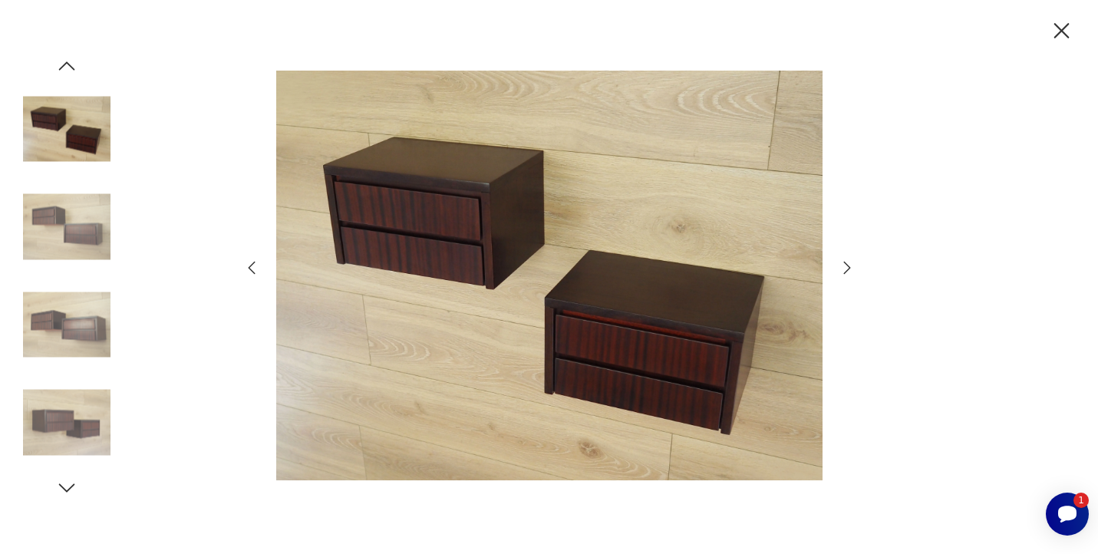
click at [847, 269] on icon "button" at bounding box center [846, 268] width 7 height 12
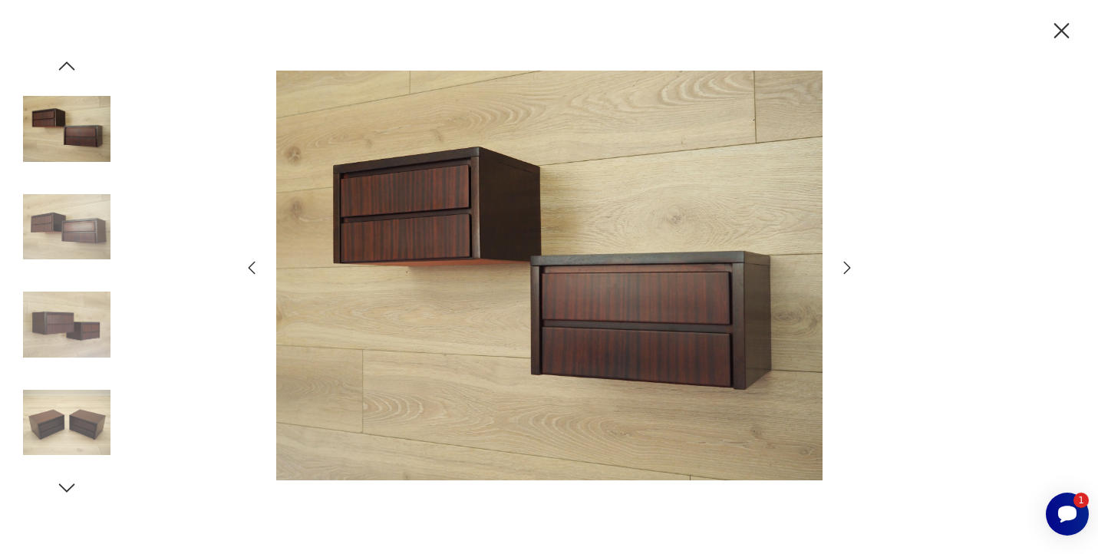
click at [847, 269] on icon "button" at bounding box center [846, 268] width 7 height 12
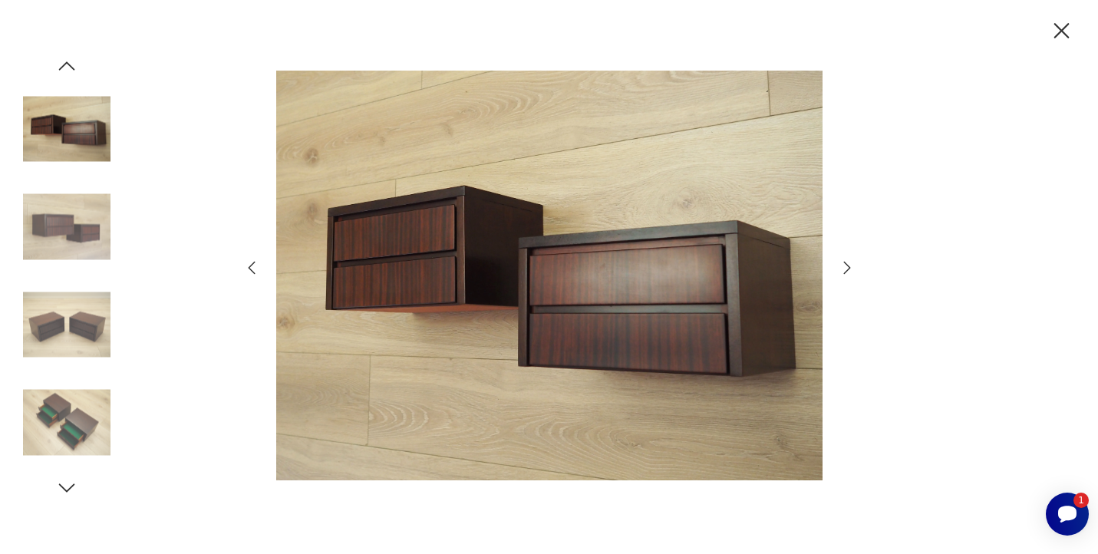
click at [847, 269] on icon "button" at bounding box center [846, 268] width 7 height 12
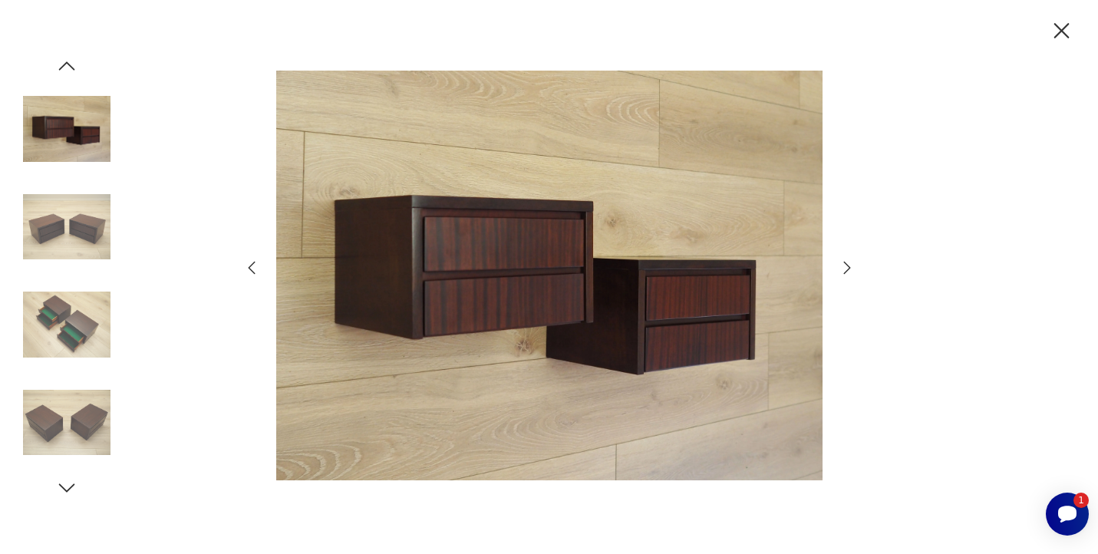
click at [847, 269] on icon "button" at bounding box center [846, 268] width 7 height 12
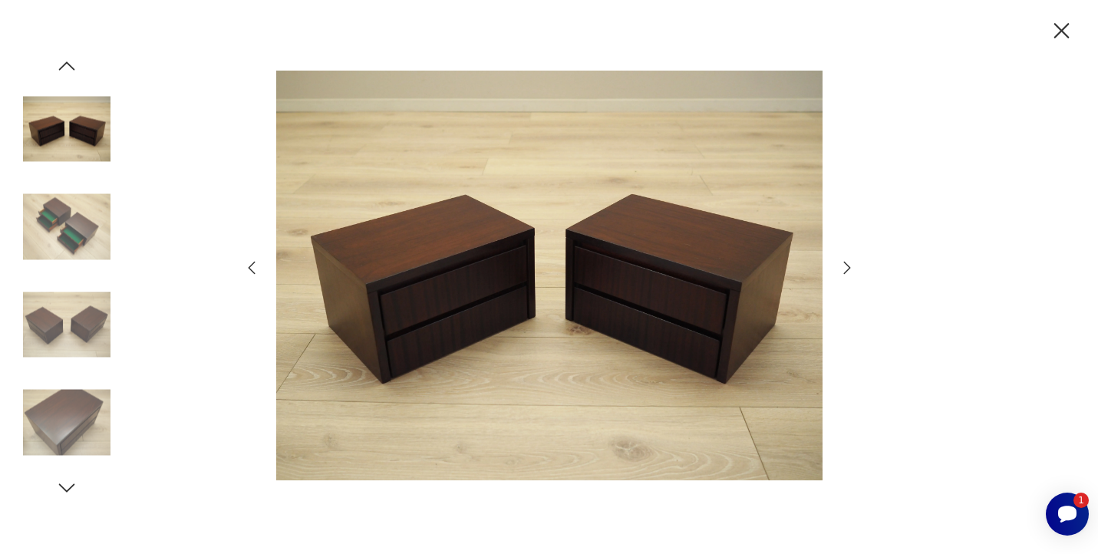
click at [847, 269] on icon "button" at bounding box center [846, 268] width 7 height 12
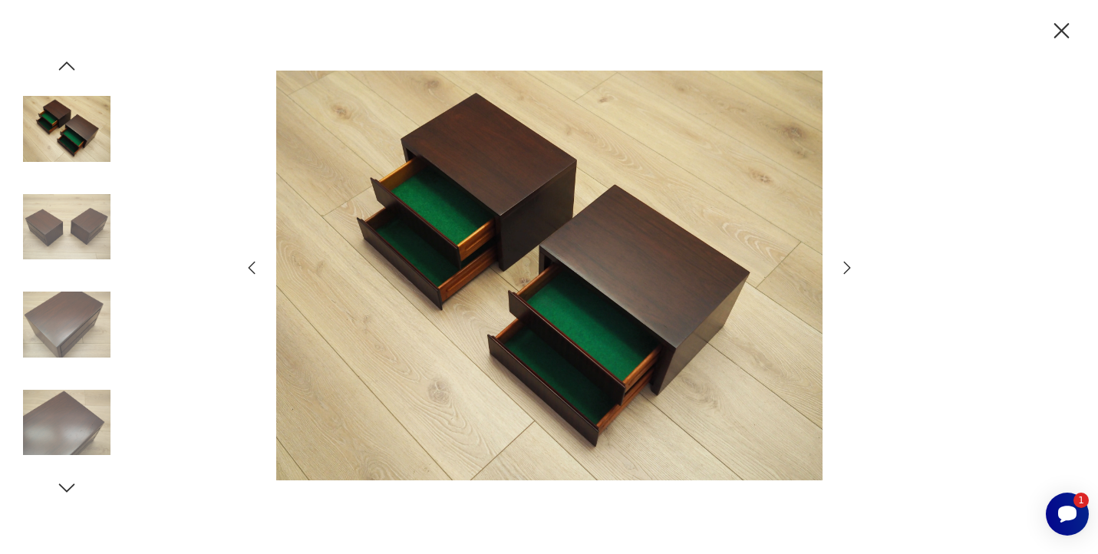
click at [847, 269] on icon "button" at bounding box center [846, 268] width 7 height 12
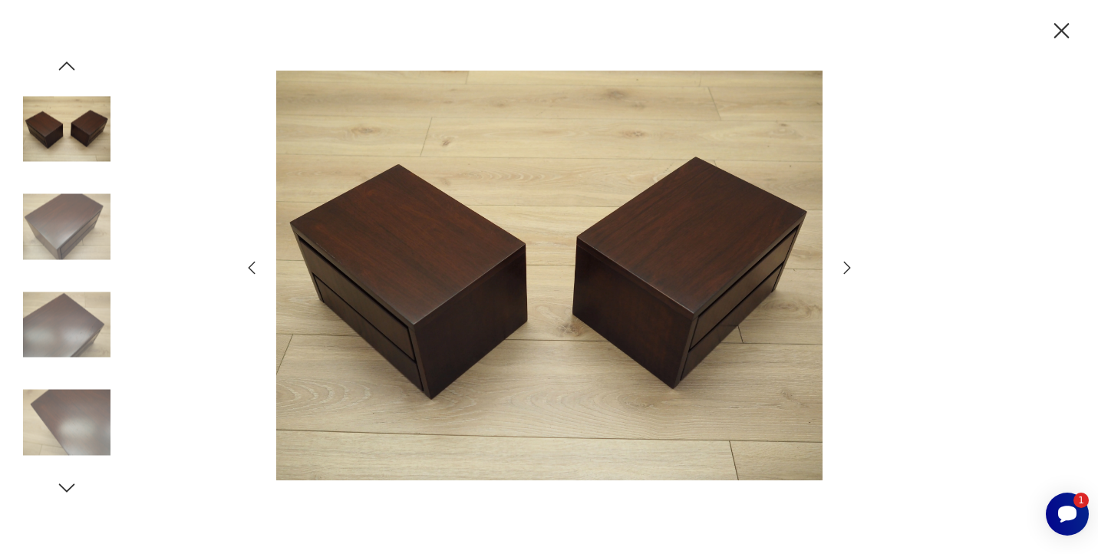
click at [847, 269] on icon "button" at bounding box center [846, 268] width 7 height 12
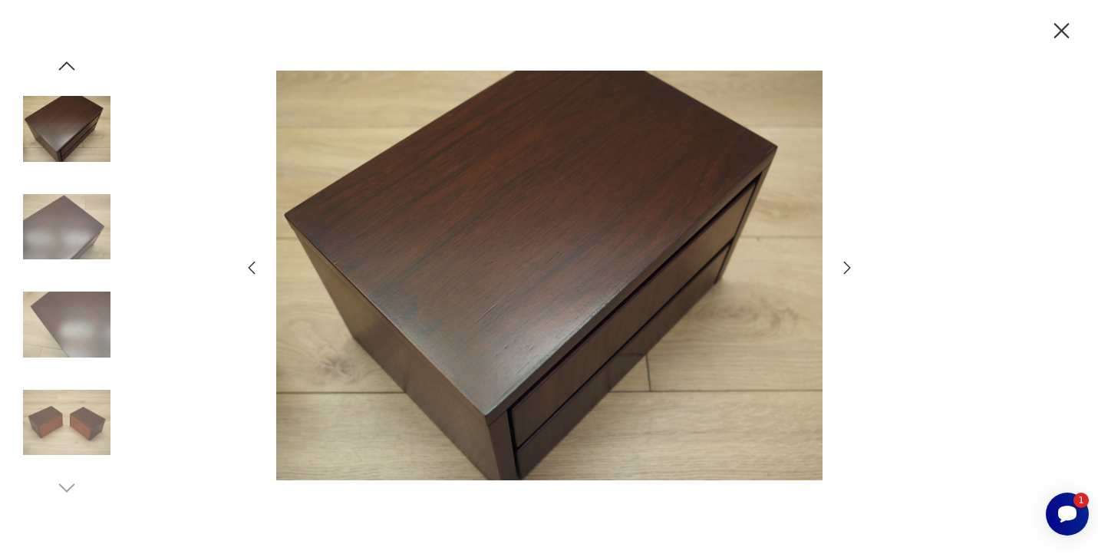
click at [847, 269] on icon "button" at bounding box center [846, 268] width 7 height 12
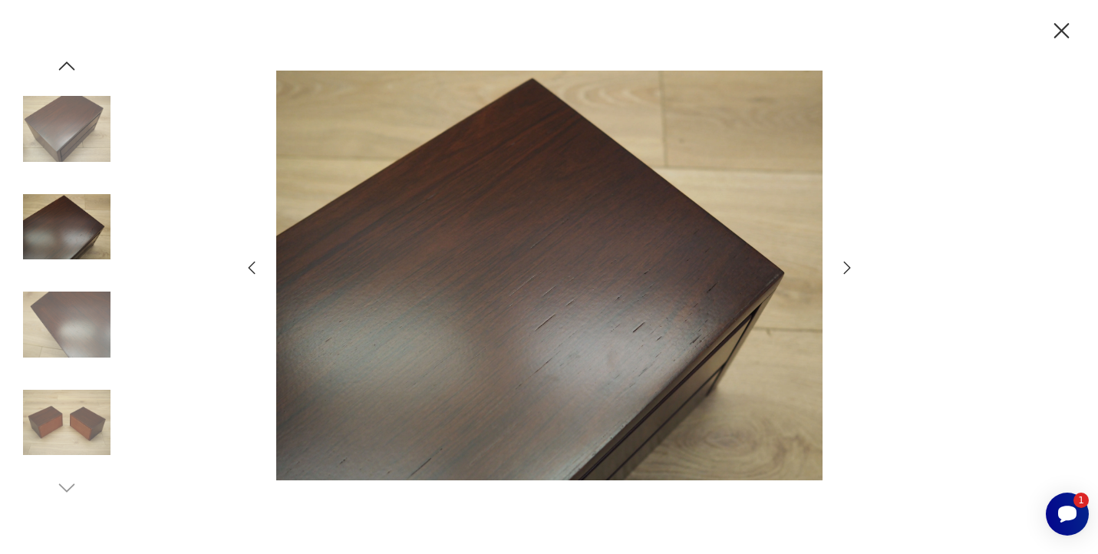
click at [847, 269] on icon "button" at bounding box center [846, 268] width 7 height 12
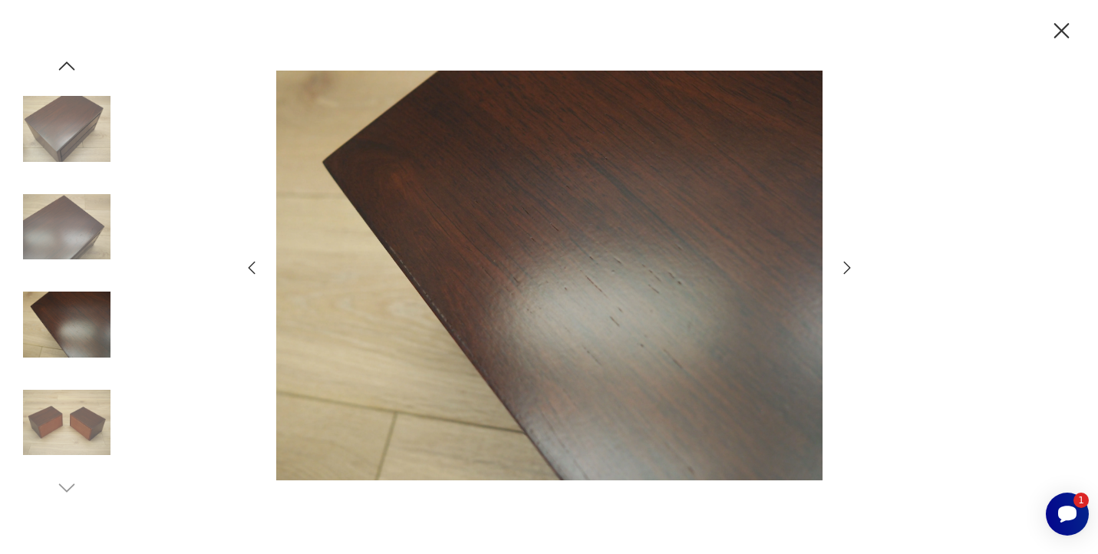
click at [847, 269] on icon "button" at bounding box center [846, 268] width 7 height 12
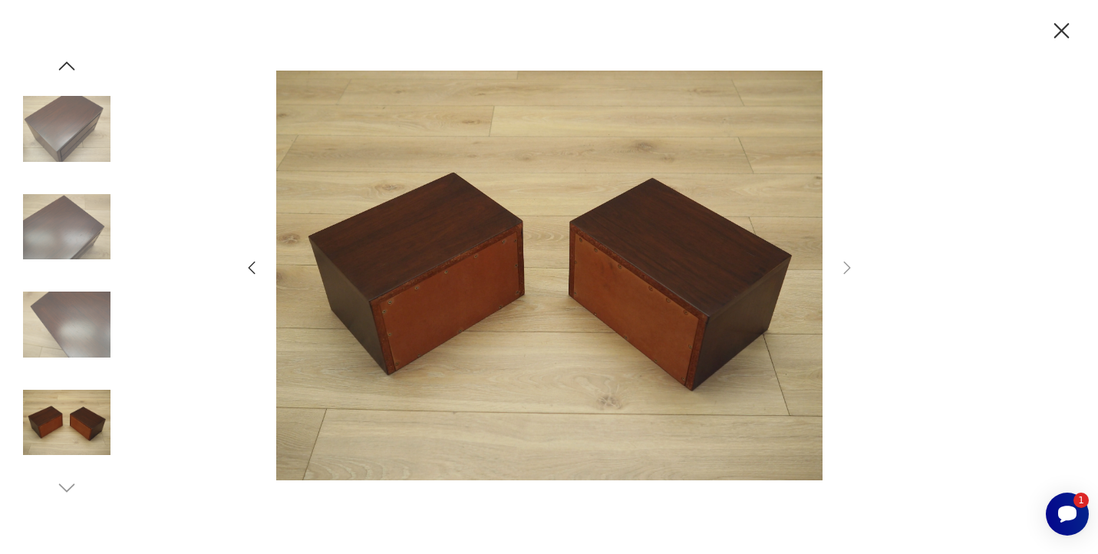
click at [1063, 35] on icon "button" at bounding box center [1061, 31] width 27 height 27
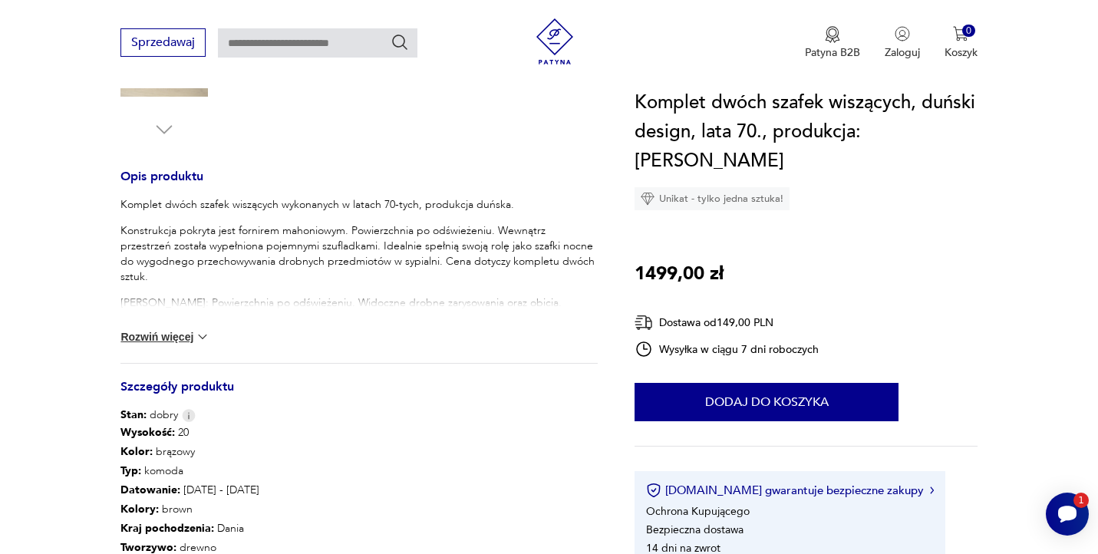
scroll to position [561, 0]
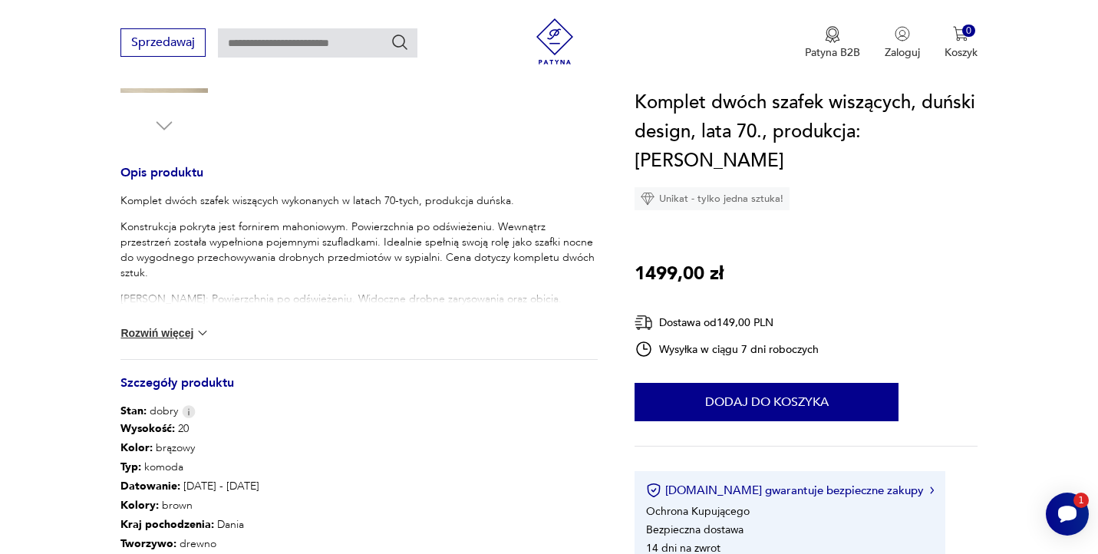
click at [179, 334] on button "Rozwiń więcej" at bounding box center [164, 332] width 89 height 15
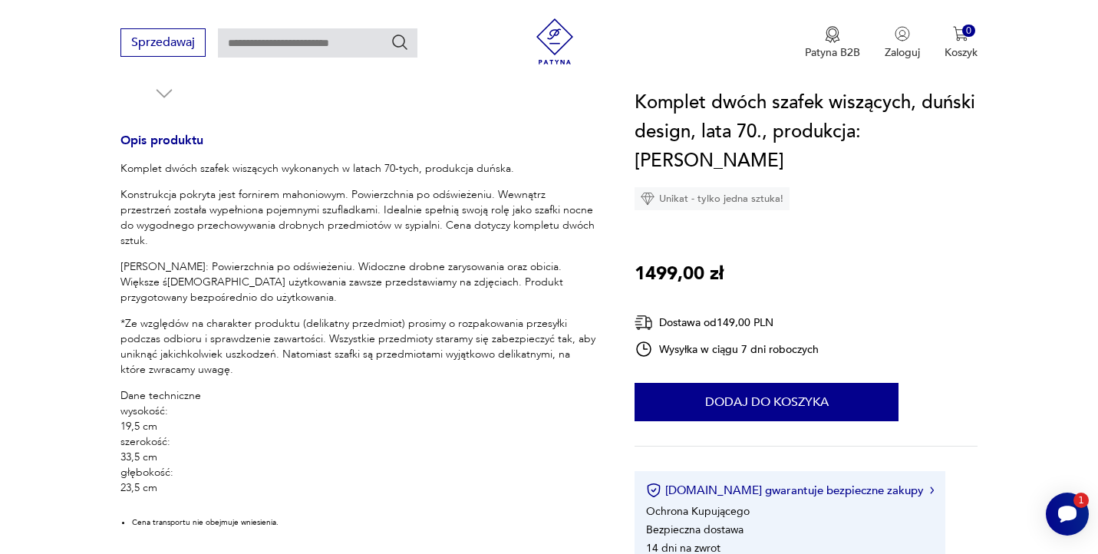
scroll to position [598, 0]
